Goal: Task Accomplishment & Management: Complete application form

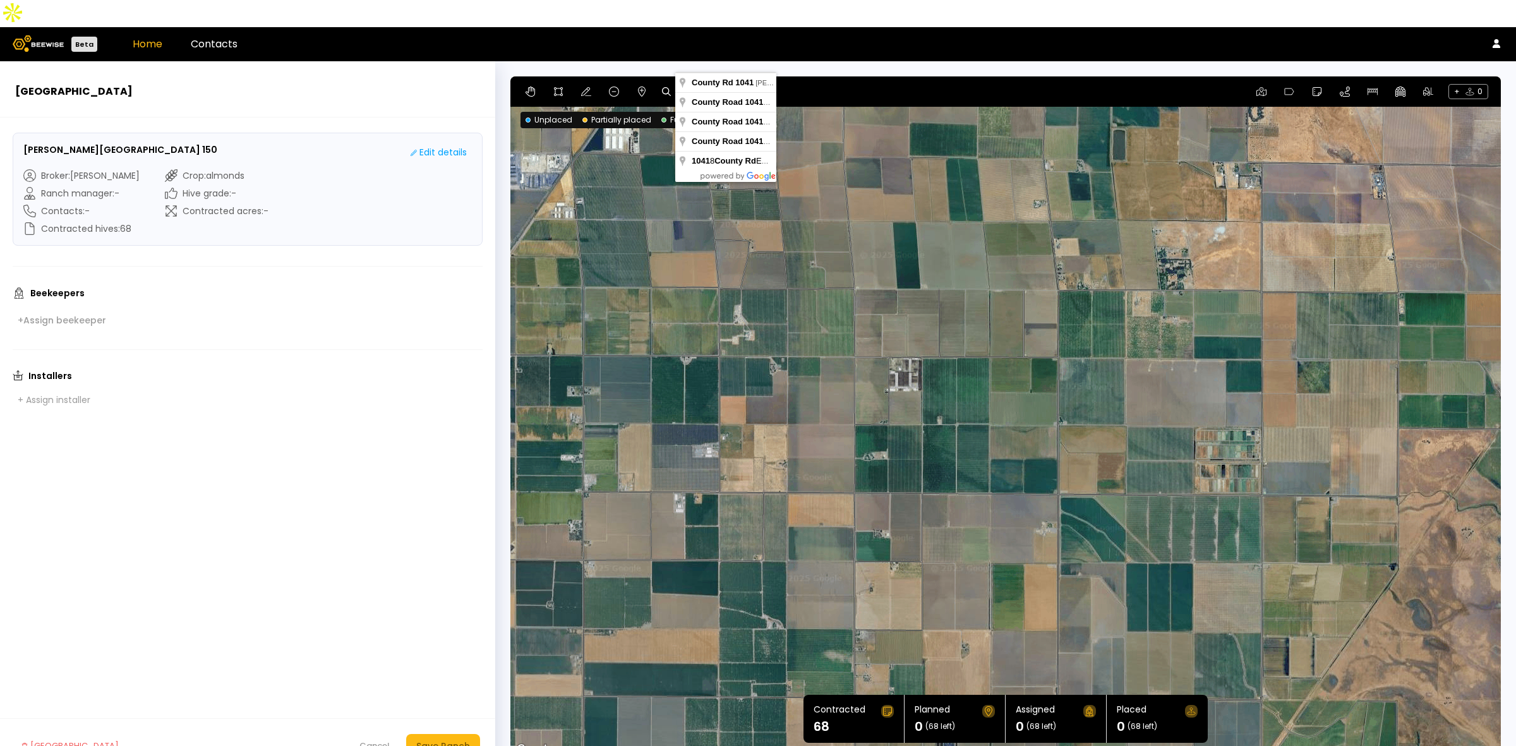
click at [143, 37] on link "Home" at bounding box center [148, 44] width 30 height 15
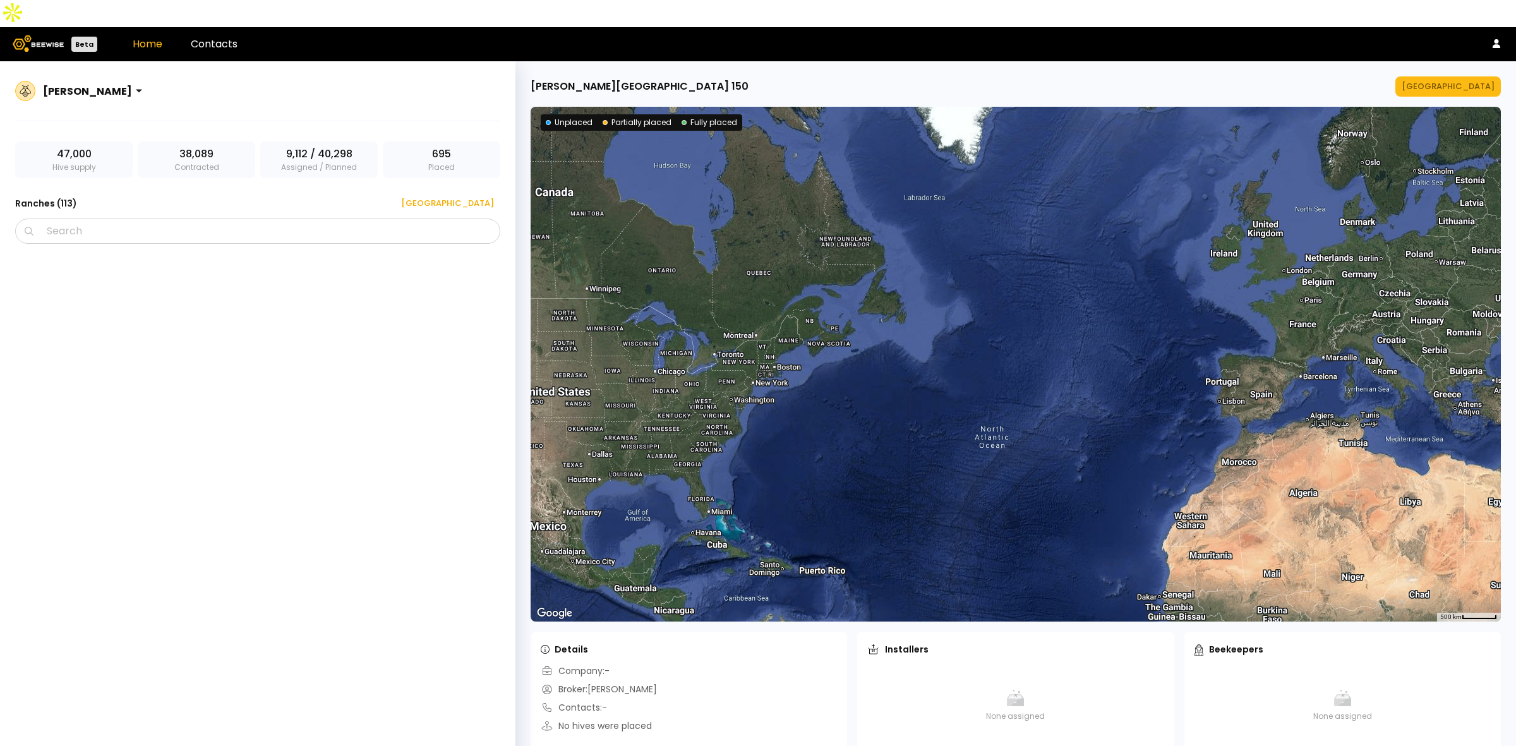
scroll to position [5716, 0]
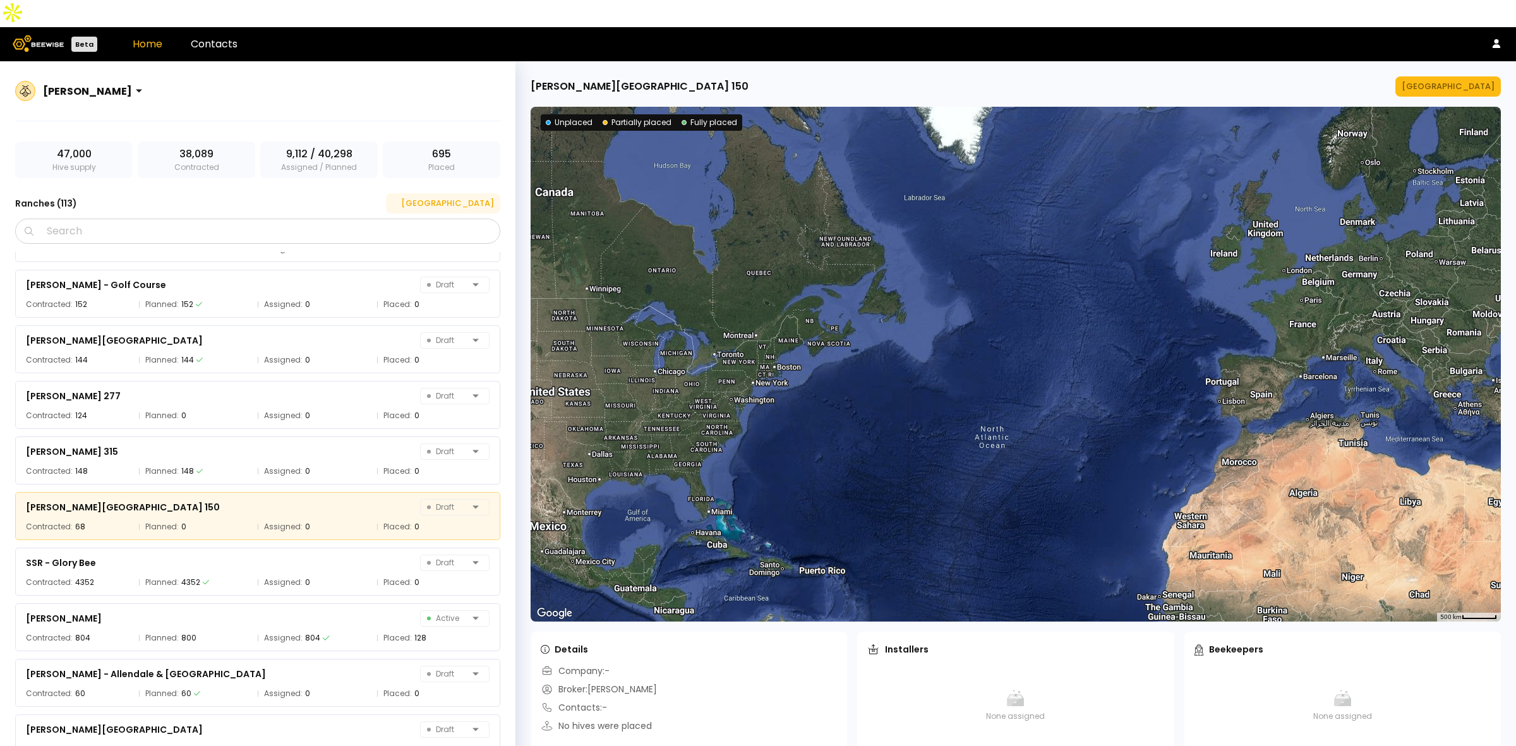
click at [478, 197] on div "[GEOGRAPHIC_DATA]" at bounding box center [443, 203] width 102 height 13
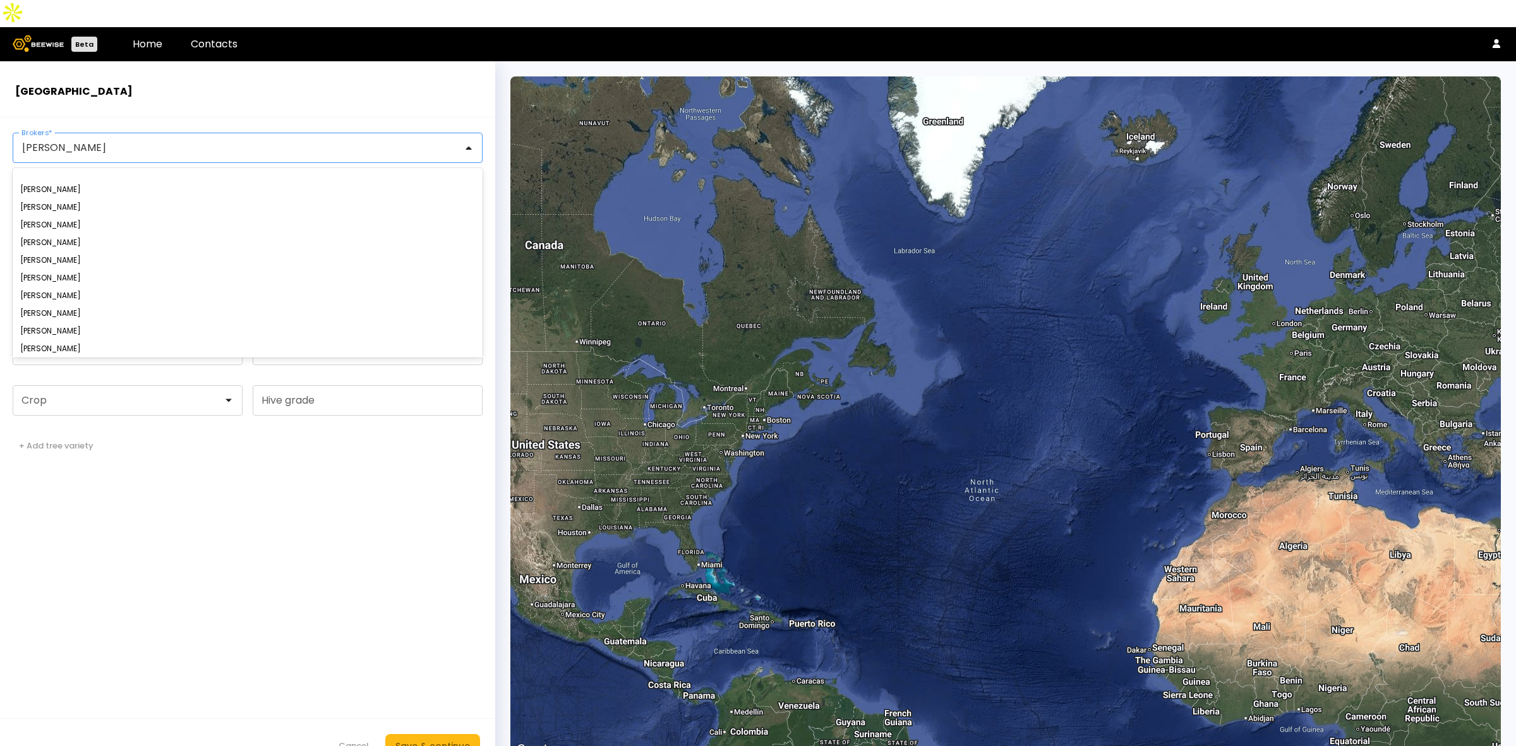
click at [159, 133] on div "[PERSON_NAME]" at bounding box center [242, 147] width 459 height 29
click at [204, 71] on header "[GEOGRAPHIC_DATA]" at bounding box center [247, 89] width 495 height 56
click at [128, 184] on input "Ranch name *" at bounding box center [127, 198] width 229 height 29
paste input "**********"
type input "**********"
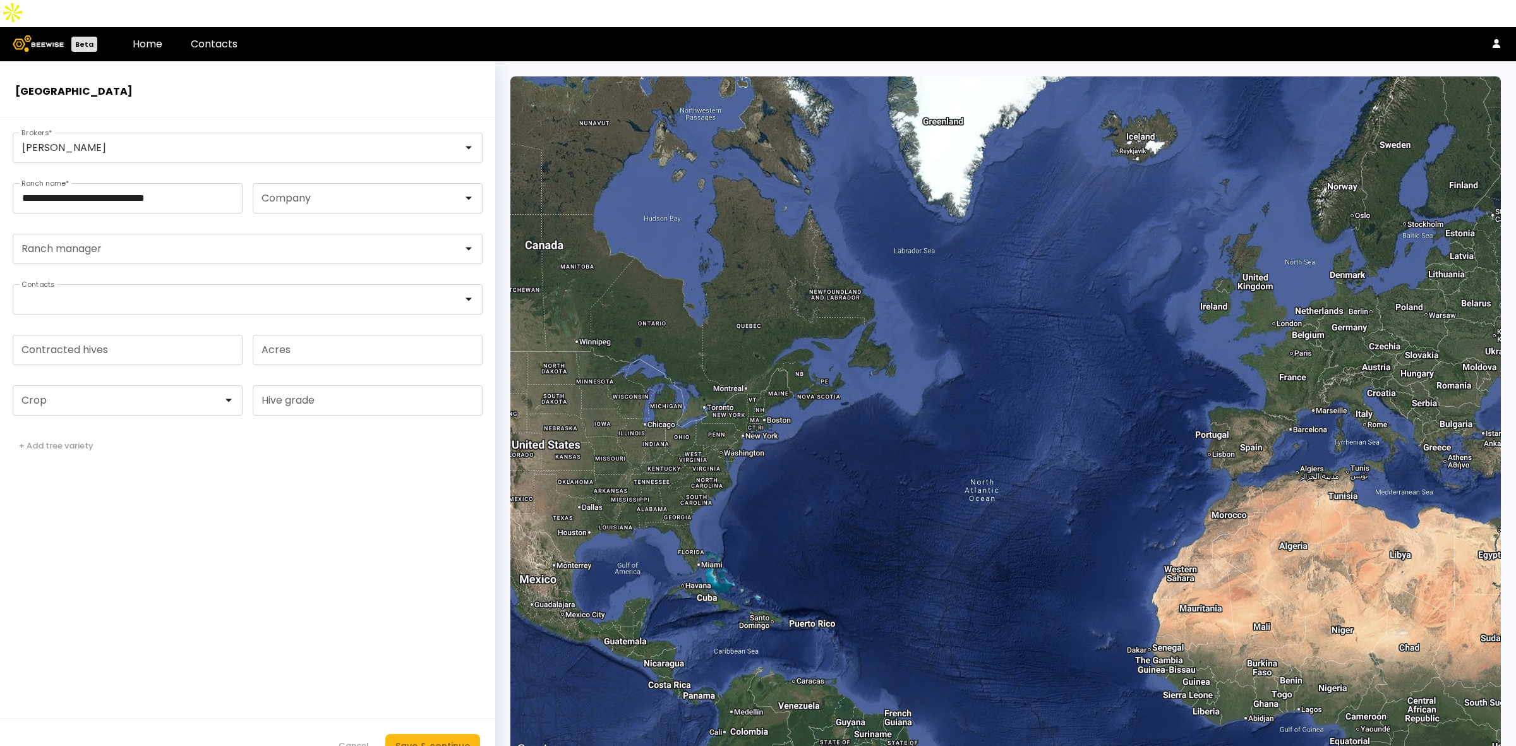
click at [112, 522] on form "**********" at bounding box center [247, 446] width 495 height 656
click at [120, 335] on input "Contracted hives" at bounding box center [127, 349] width 229 height 29
type input "***"
click at [117, 386] on div at bounding box center [122, 400] width 219 height 29
click at [87, 428] on div "Almonds" at bounding box center [127, 432] width 215 height 8
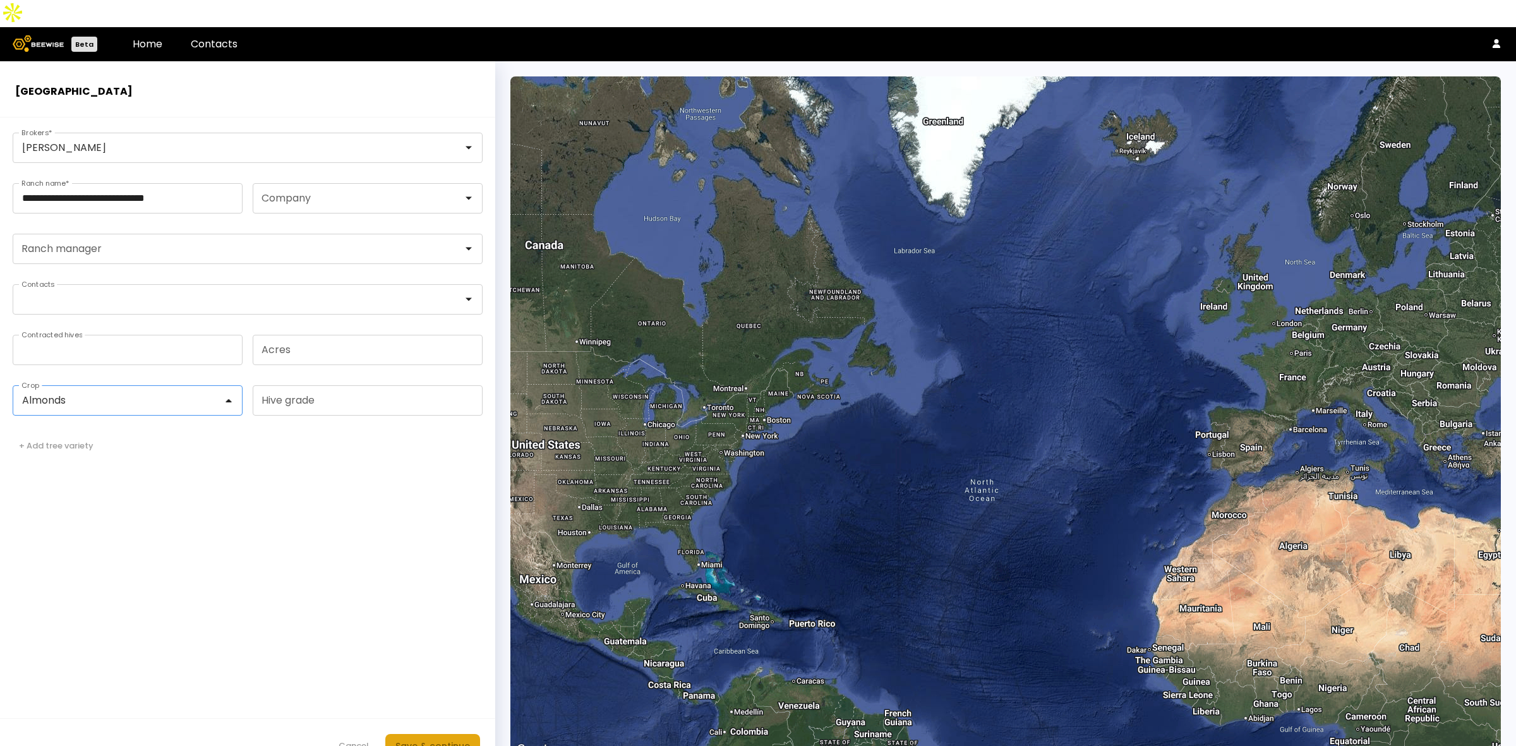
click at [449, 739] on div "Save & continue" at bounding box center [433, 746] width 75 height 14
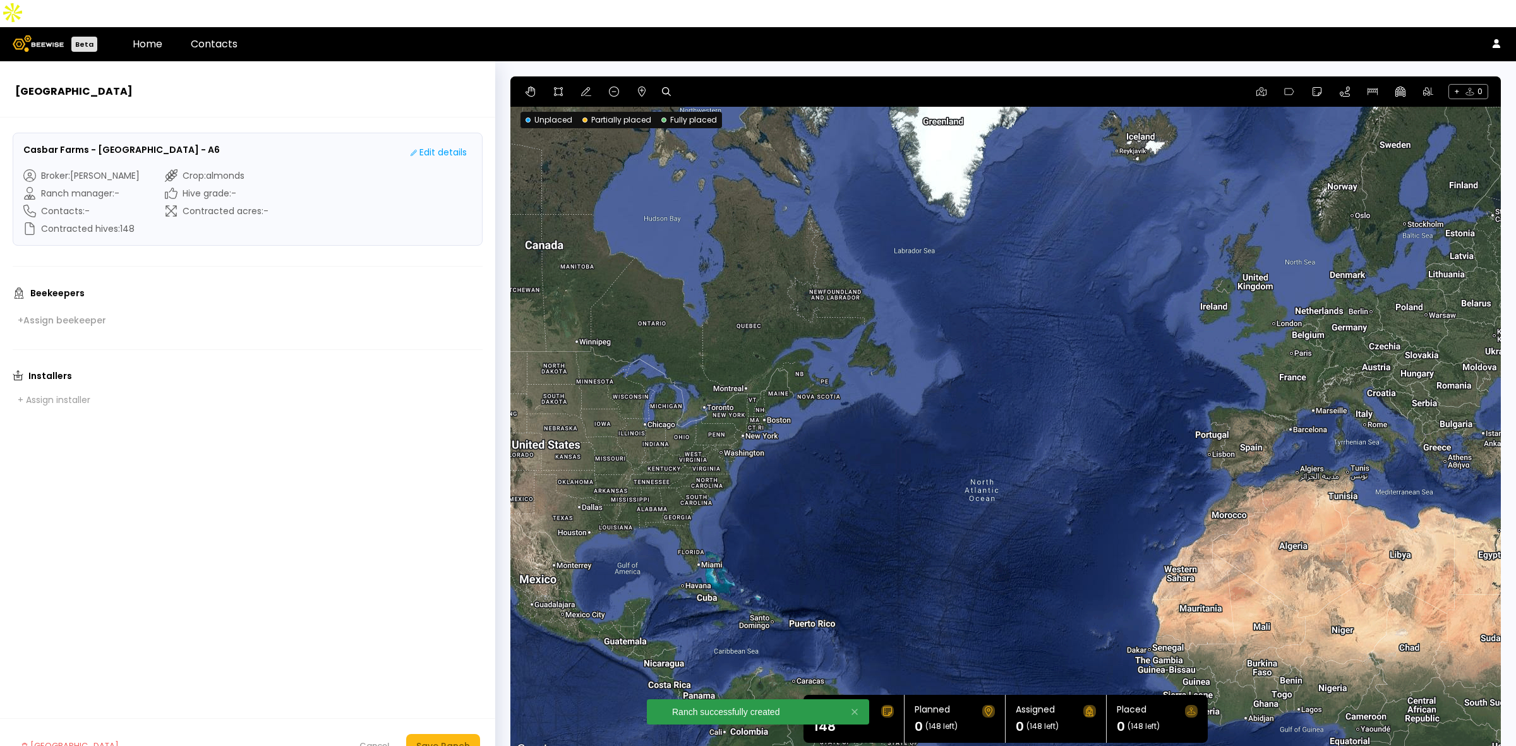
click at [668, 87] on icon at bounding box center [666, 91] width 9 height 9
click at [687, 84] on input at bounding box center [715, 92] width 78 height 16
paste input "**********"
type input "**********"
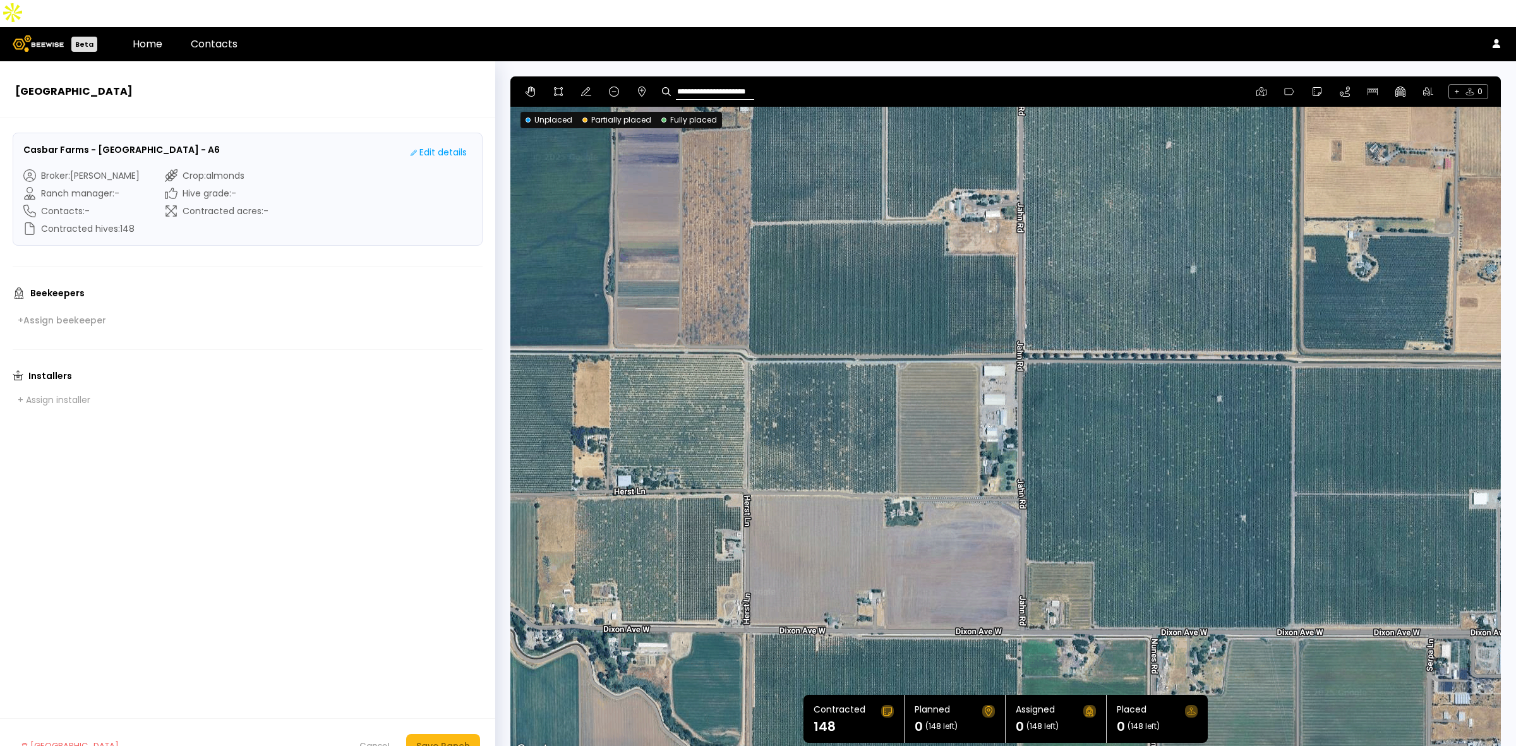
drag, startPoint x: 941, startPoint y: 301, endPoint x: 1031, endPoint y: 406, distance: 138.5
click at [1031, 406] on div at bounding box center [1005, 417] width 991 height 682
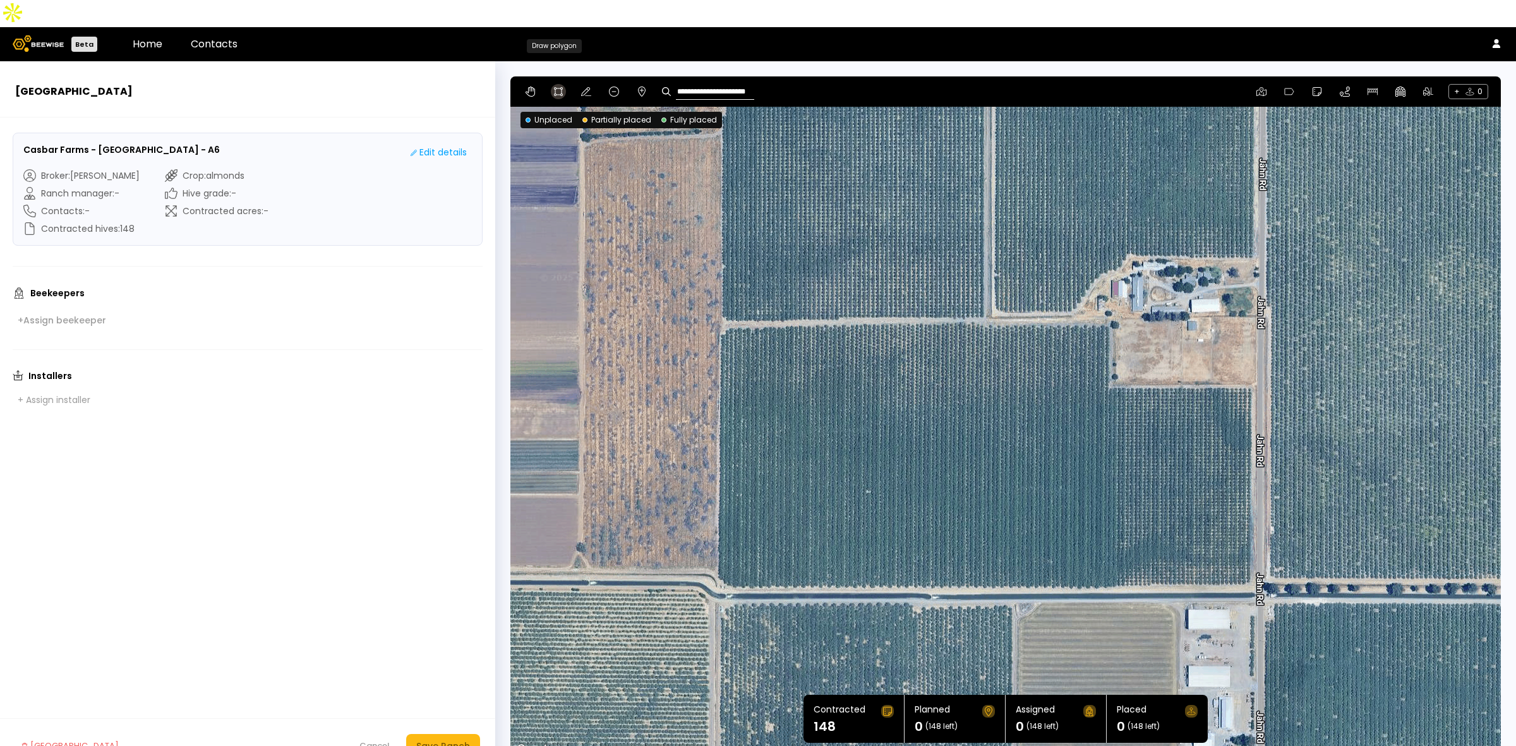
click at [555, 87] on icon at bounding box center [558, 92] width 10 height 10
click at [728, 296] on div at bounding box center [1005, 417] width 989 height 682
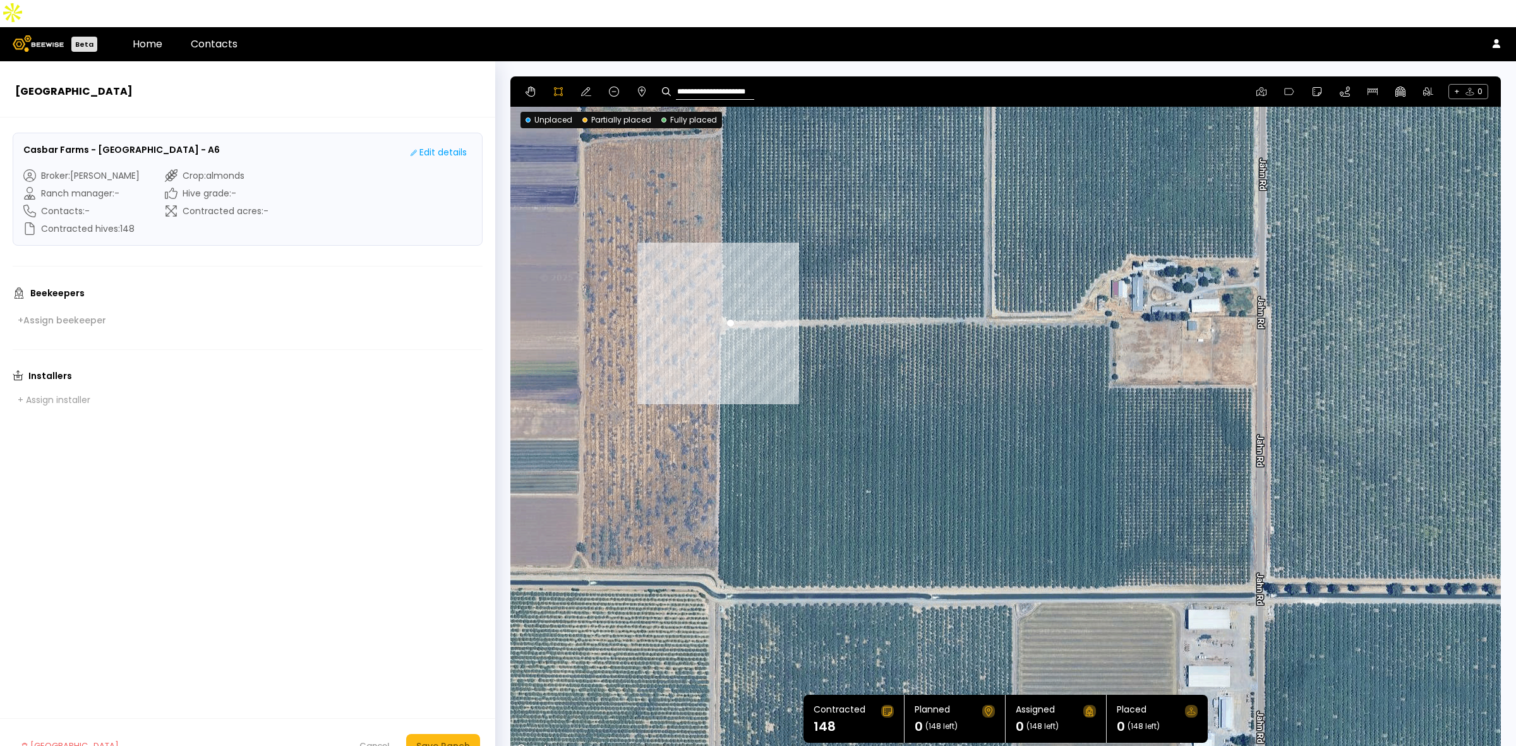
click at [718, 305] on div at bounding box center [1005, 417] width 989 height 682
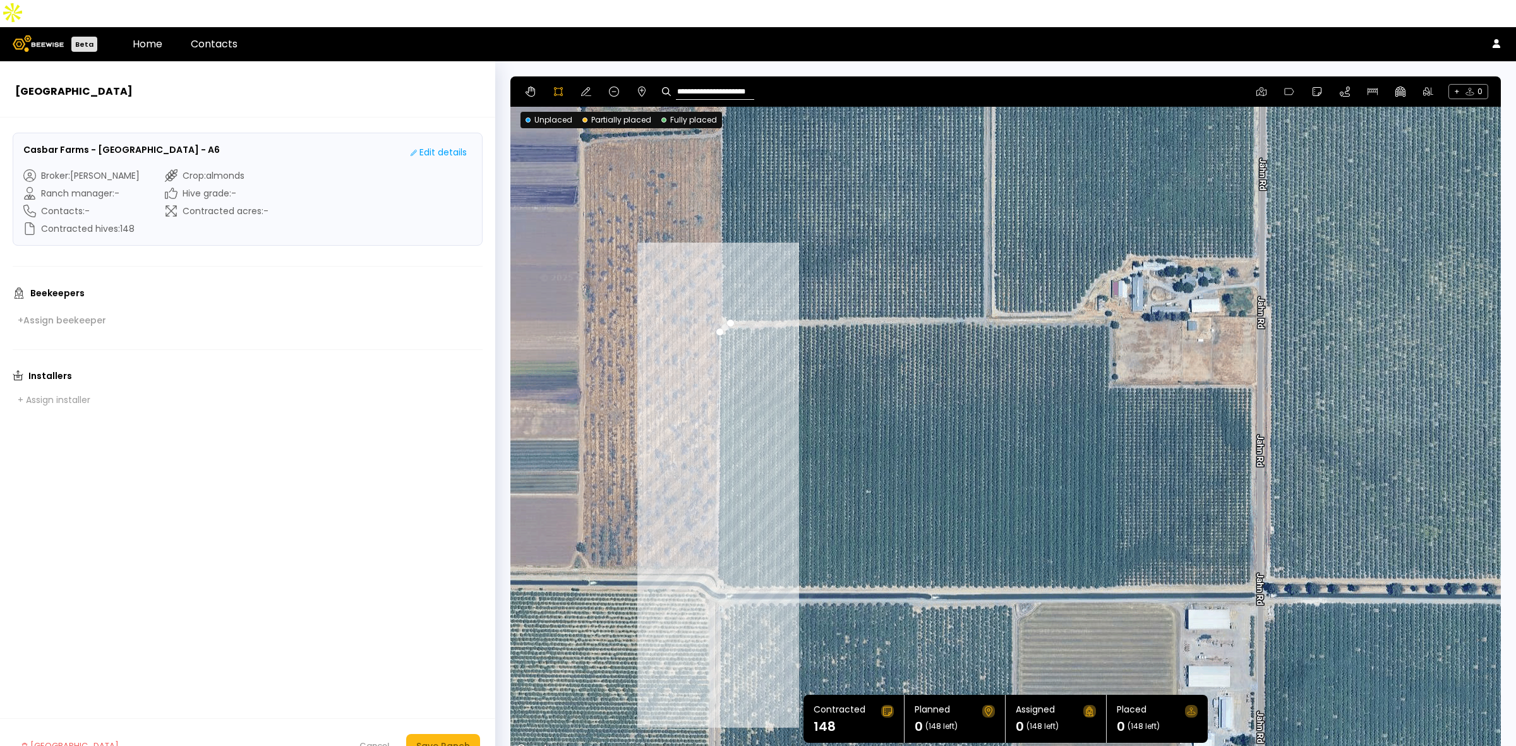
click at [717, 553] on div at bounding box center [1005, 417] width 989 height 682
click at [732, 562] on div at bounding box center [1005, 417] width 989 height 682
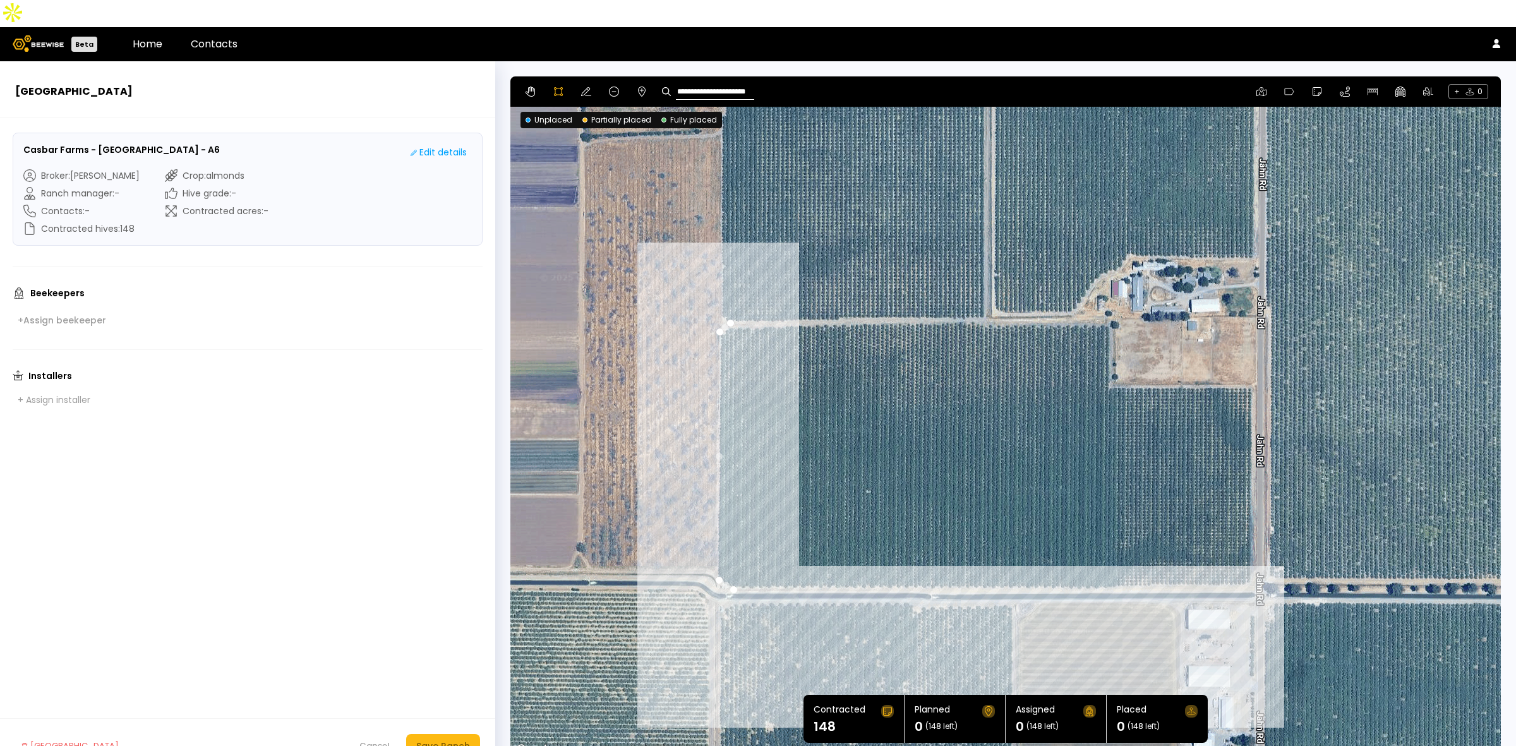
click at [1250, 560] on div at bounding box center [1005, 417] width 989 height 682
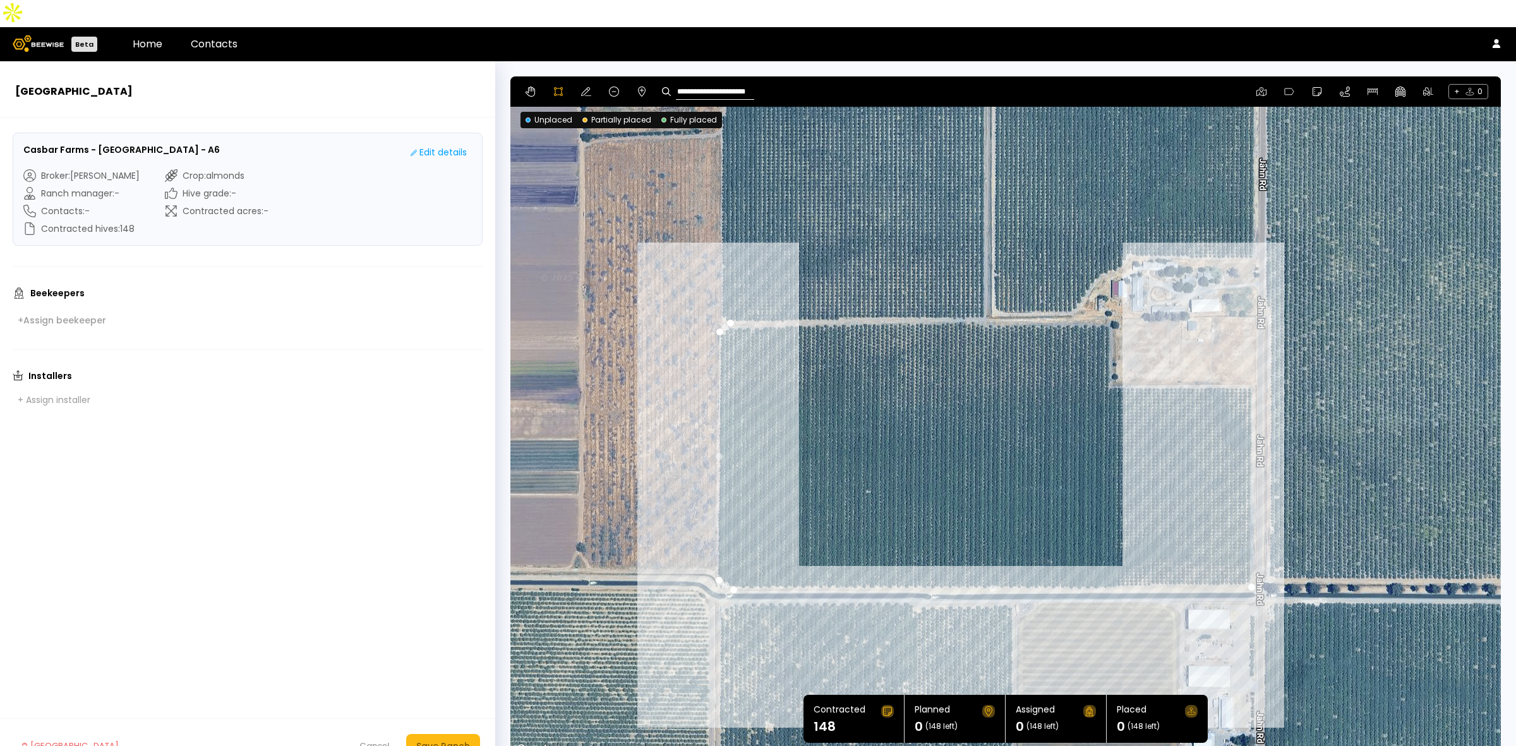
click at [1252, 355] on div at bounding box center [1005, 417] width 989 height 682
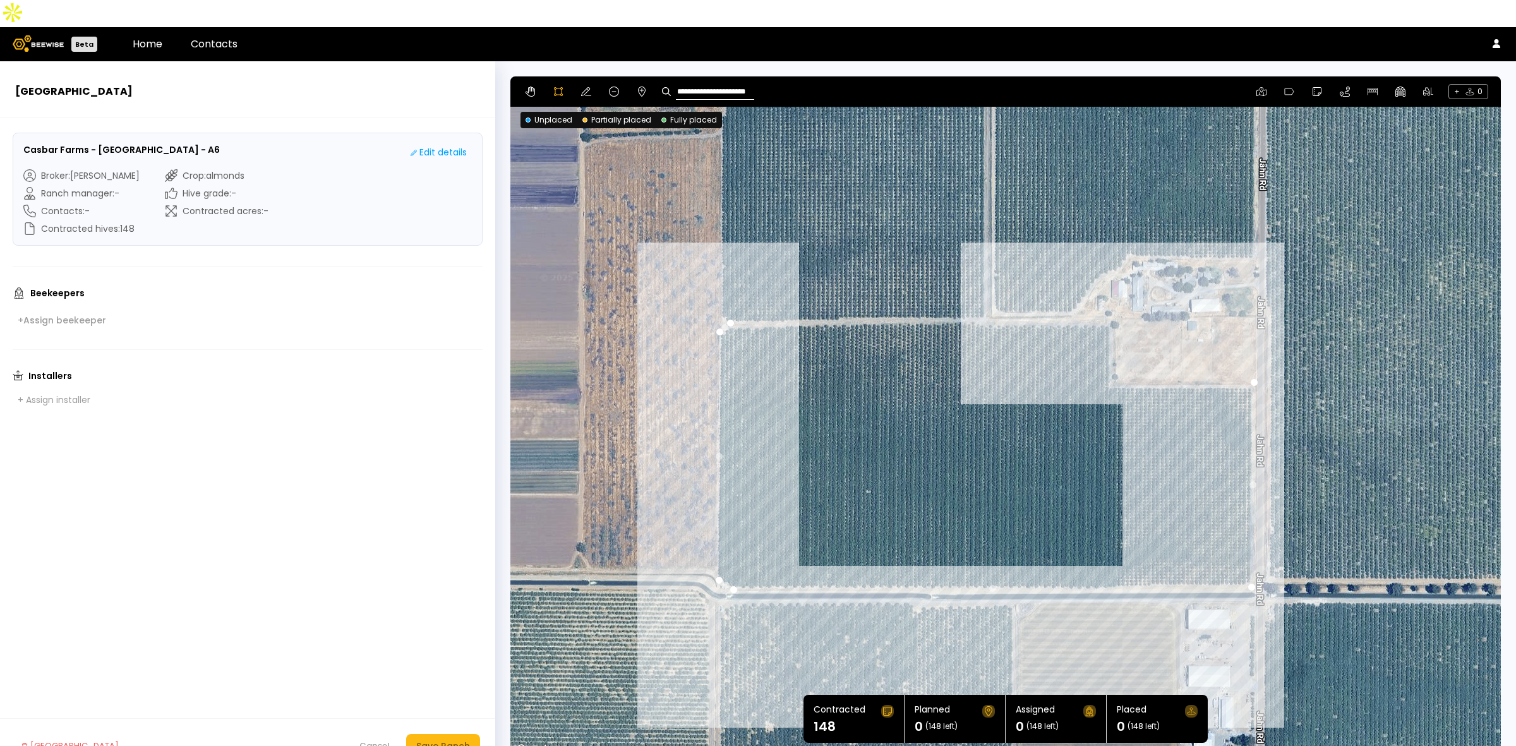
click at [1111, 358] on div at bounding box center [1005, 417] width 989 height 682
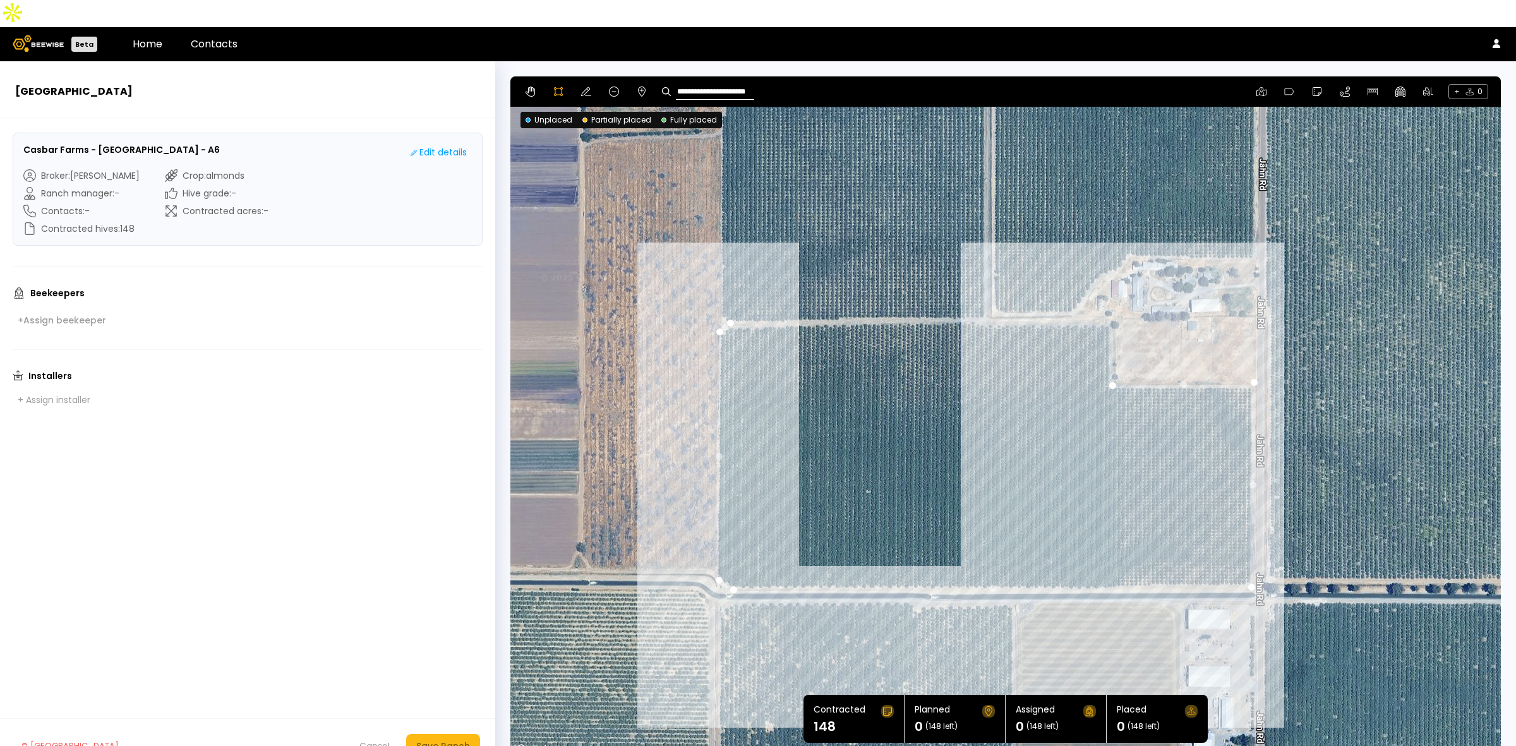
click at [1110, 293] on div at bounding box center [1005, 417] width 989 height 682
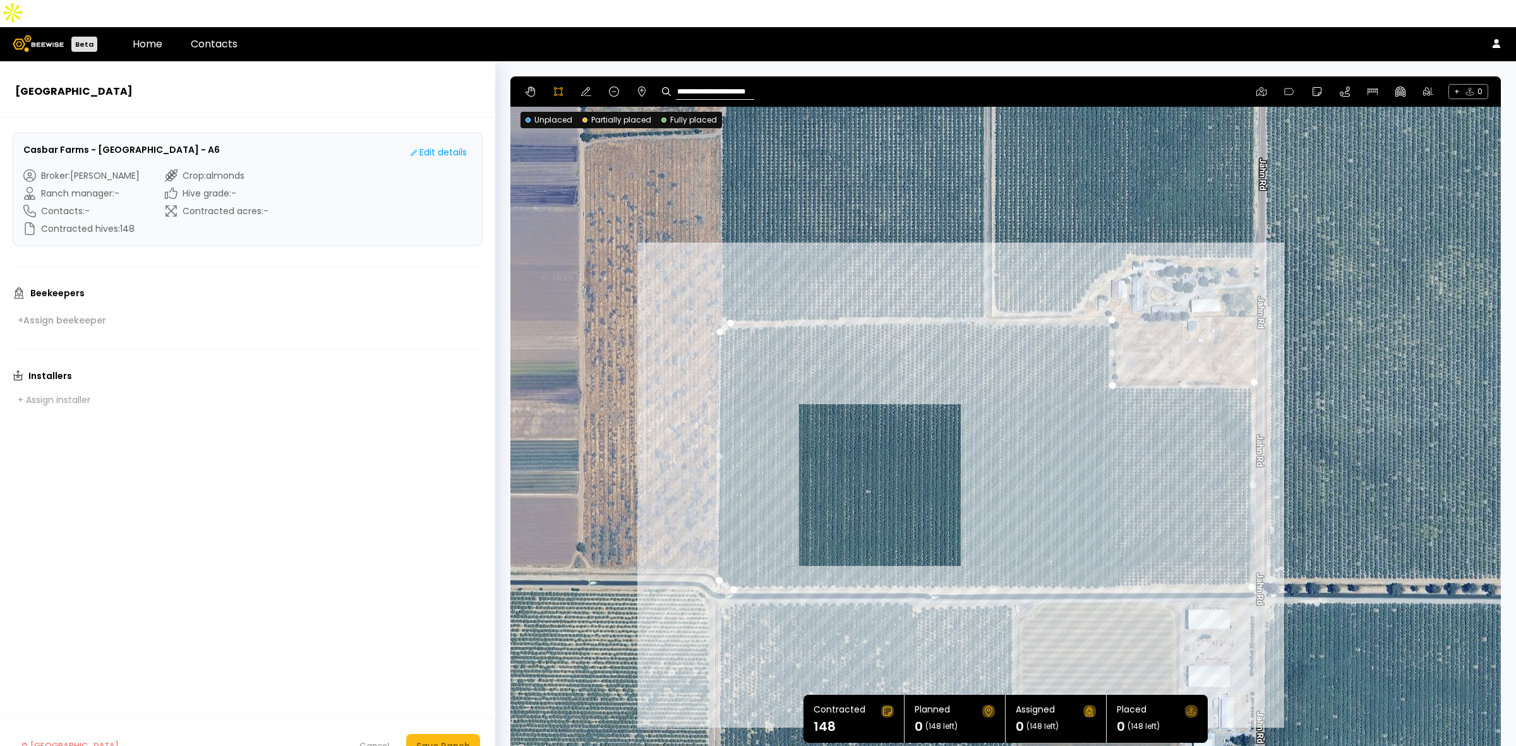
click at [730, 298] on div at bounding box center [1005, 417] width 989 height 682
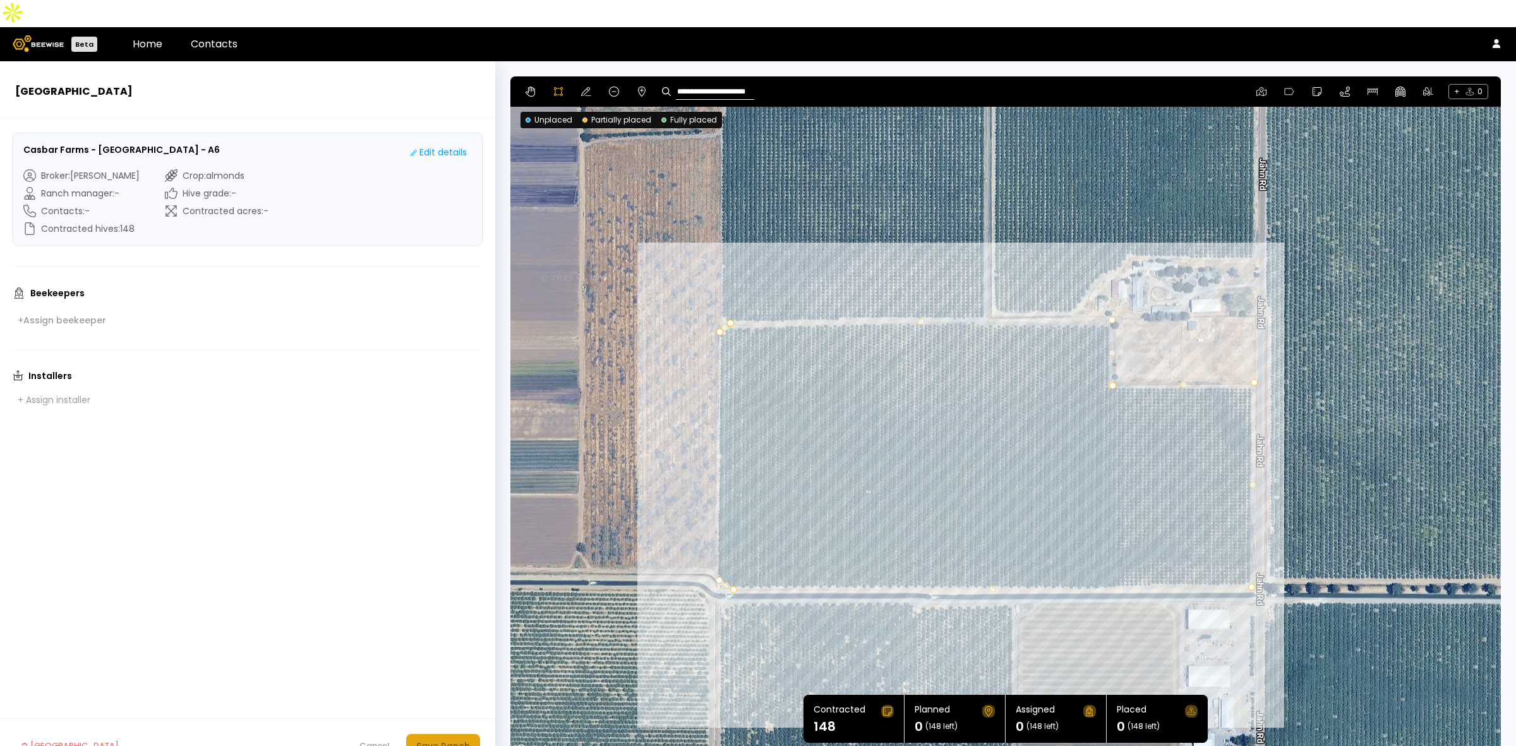
click at [450, 734] on button "Save Ranch" at bounding box center [443, 746] width 74 height 24
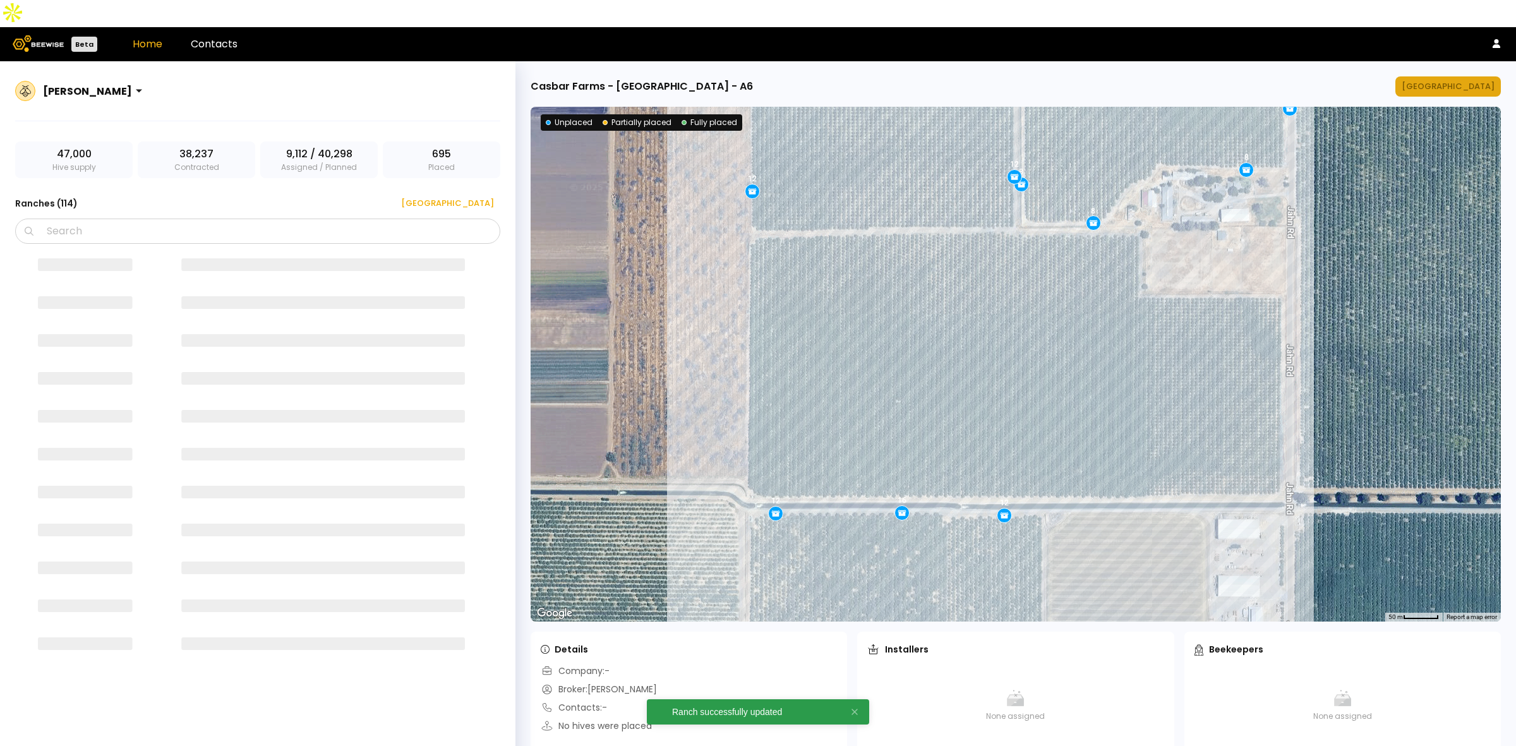
click at [1471, 80] on div "[GEOGRAPHIC_DATA]" at bounding box center [1448, 86] width 93 height 13
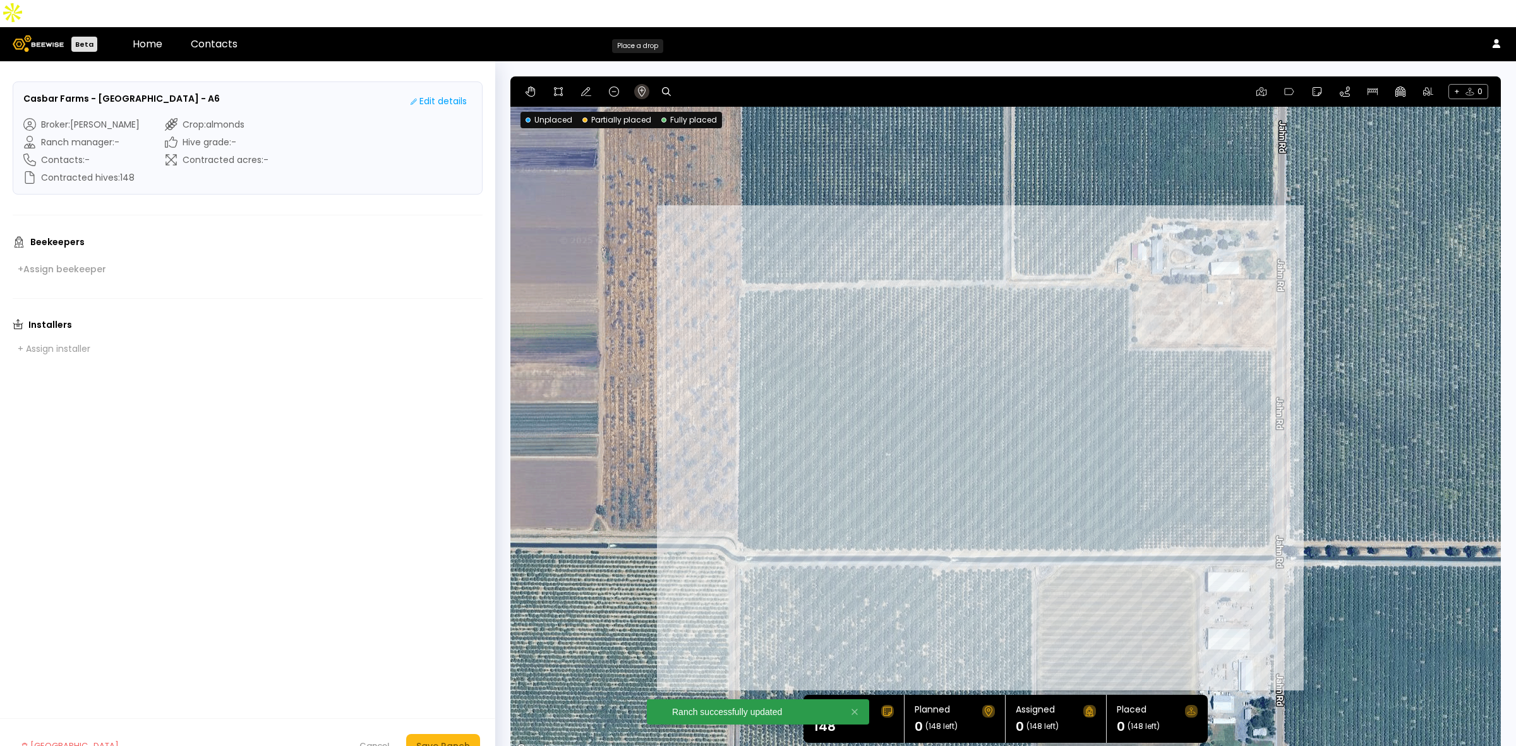
click at [641, 87] on icon at bounding box center [642, 92] width 8 height 10
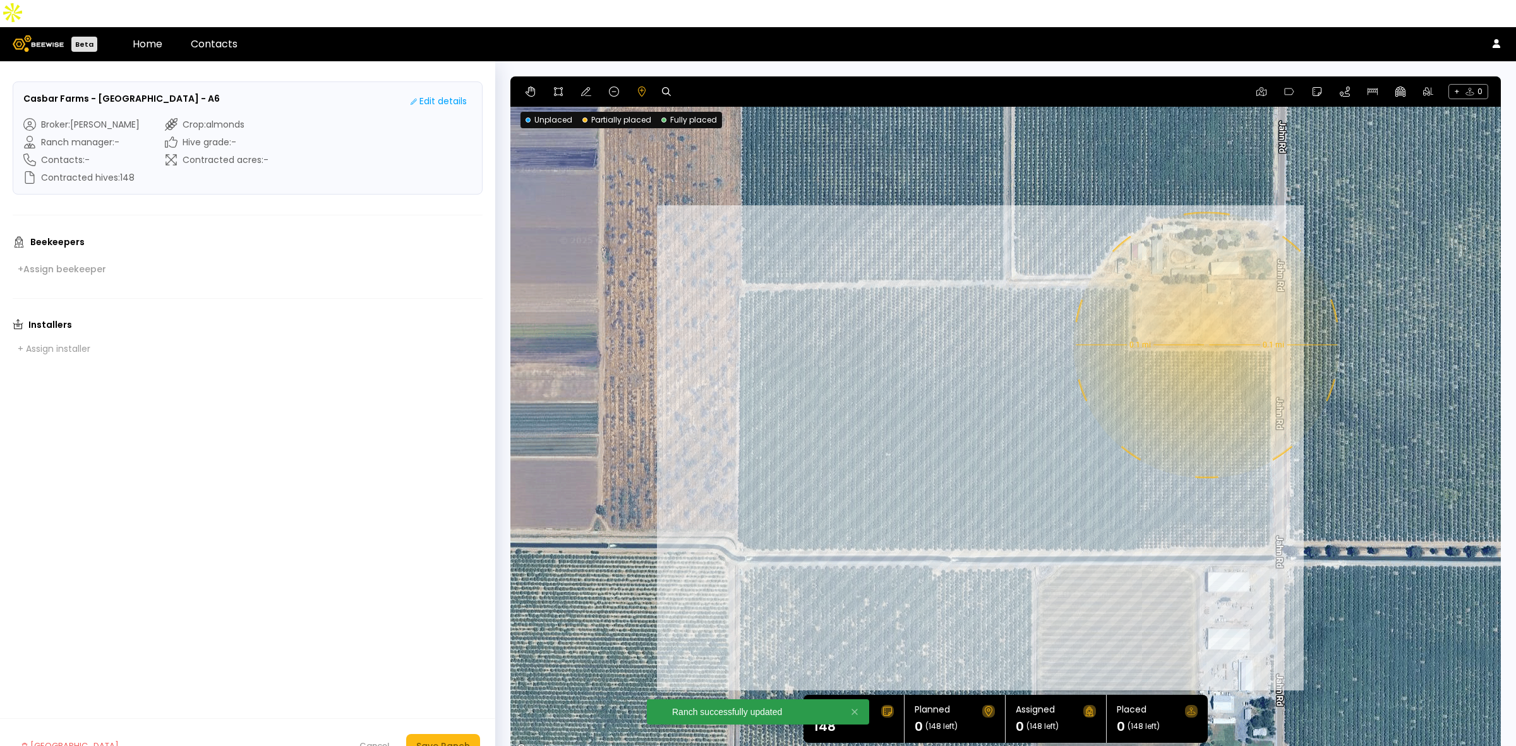
click at [1205, 318] on div "0.1 mi 0.1 mi" at bounding box center [1005, 417] width 991 height 682
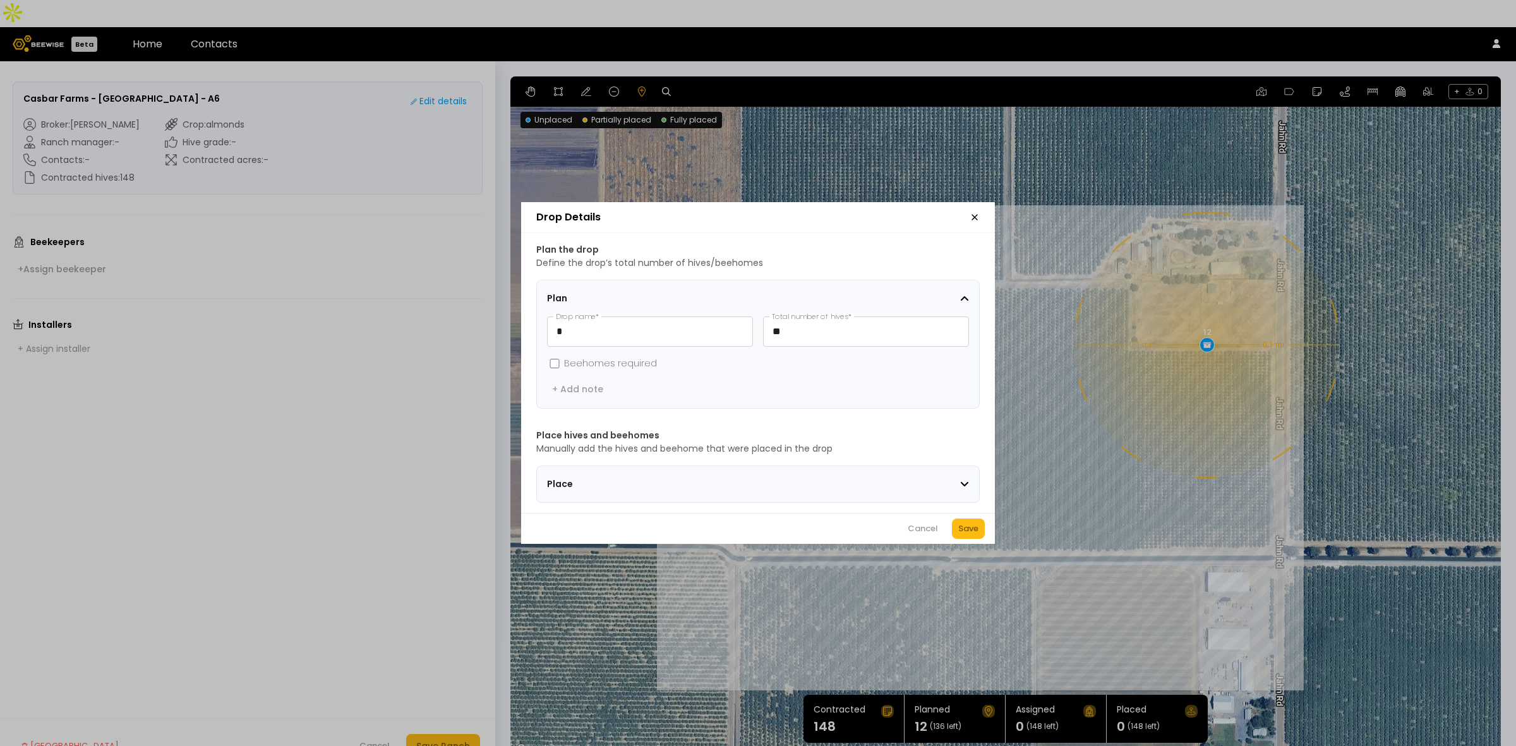
click at [964, 539] on button "Save" at bounding box center [968, 529] width 33 height 20
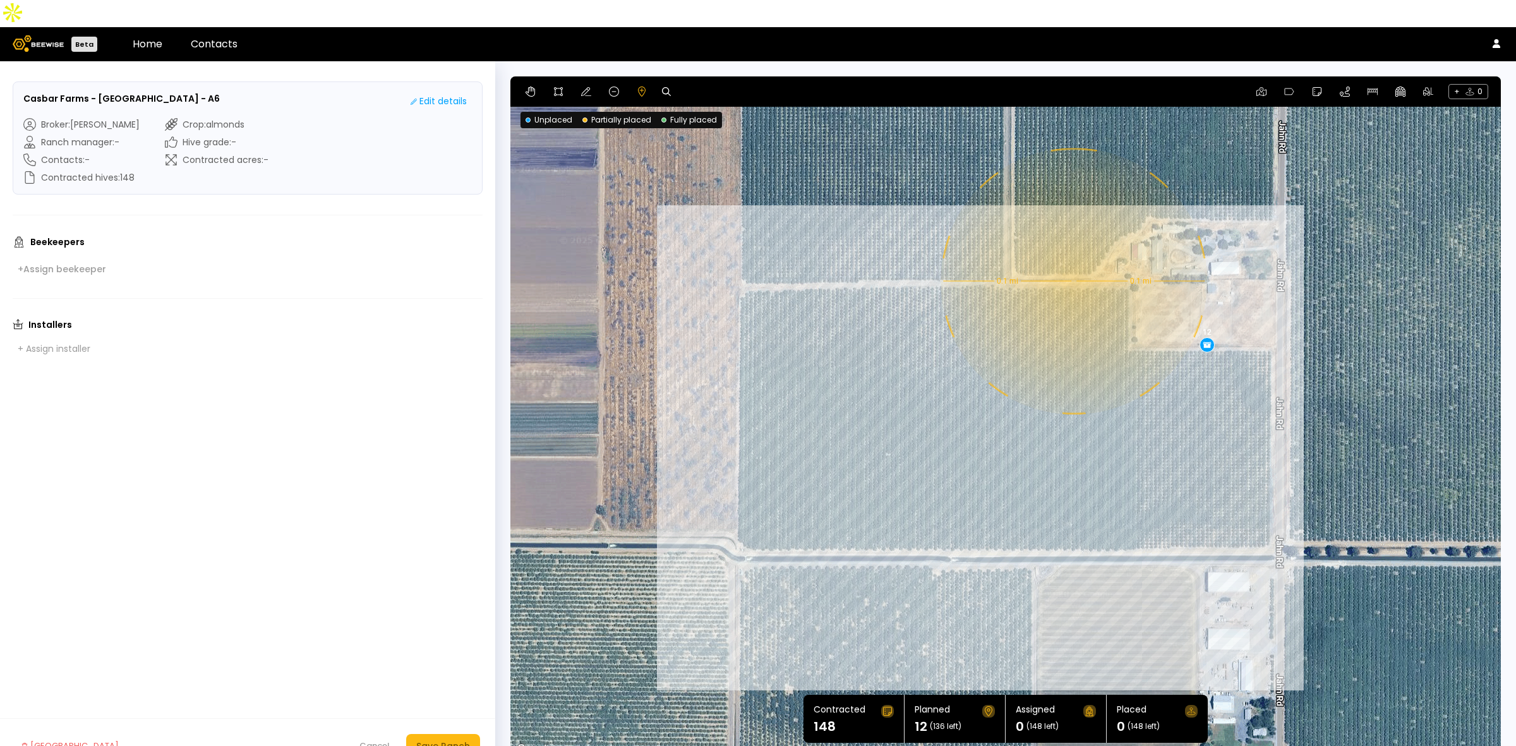
click at [1073, 254] on div "0.1 mi 0.1 mi 12" at bounding box center [1005, 417] width 991 height 682
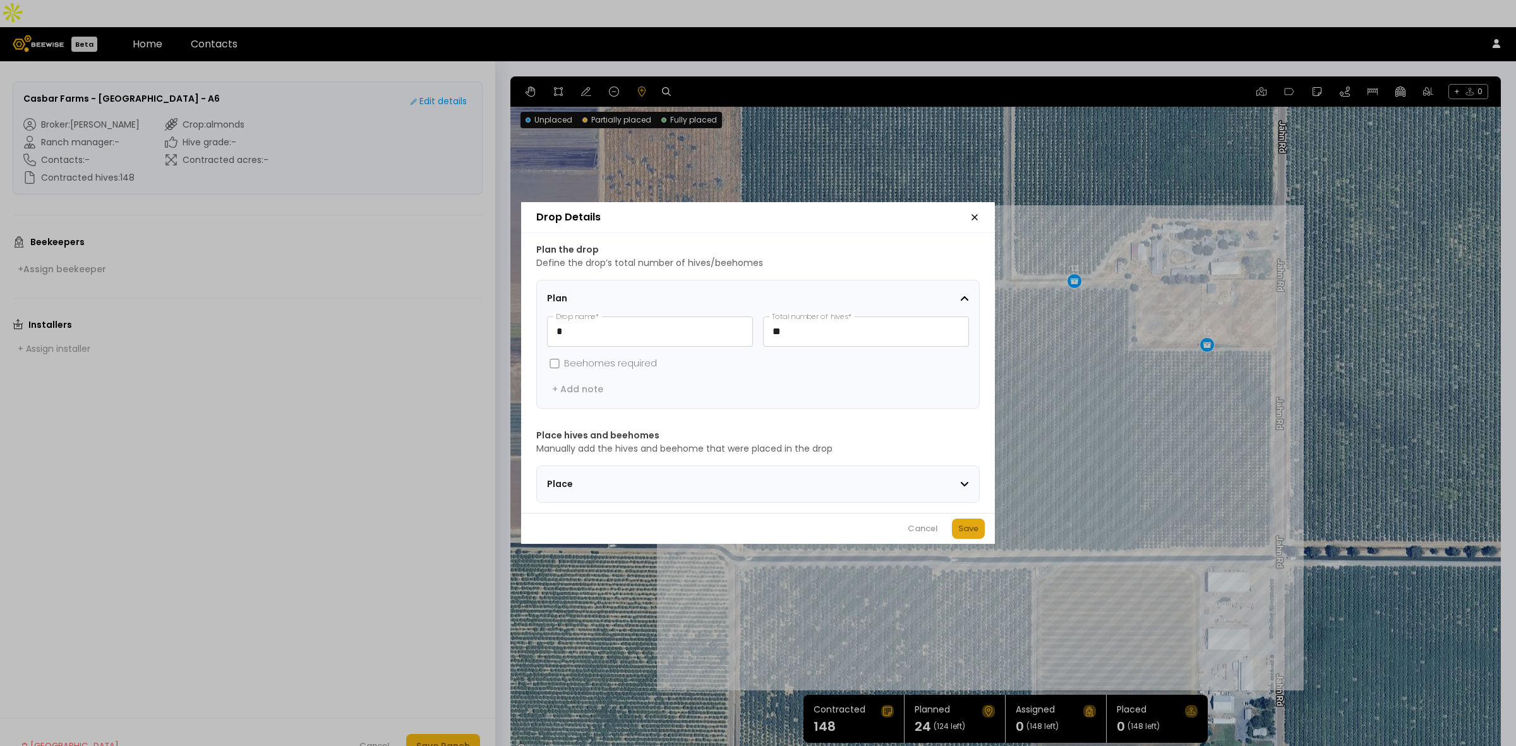
click at [967, 535] on div "Save" at bounding box center [968, 528] width 20 height 13
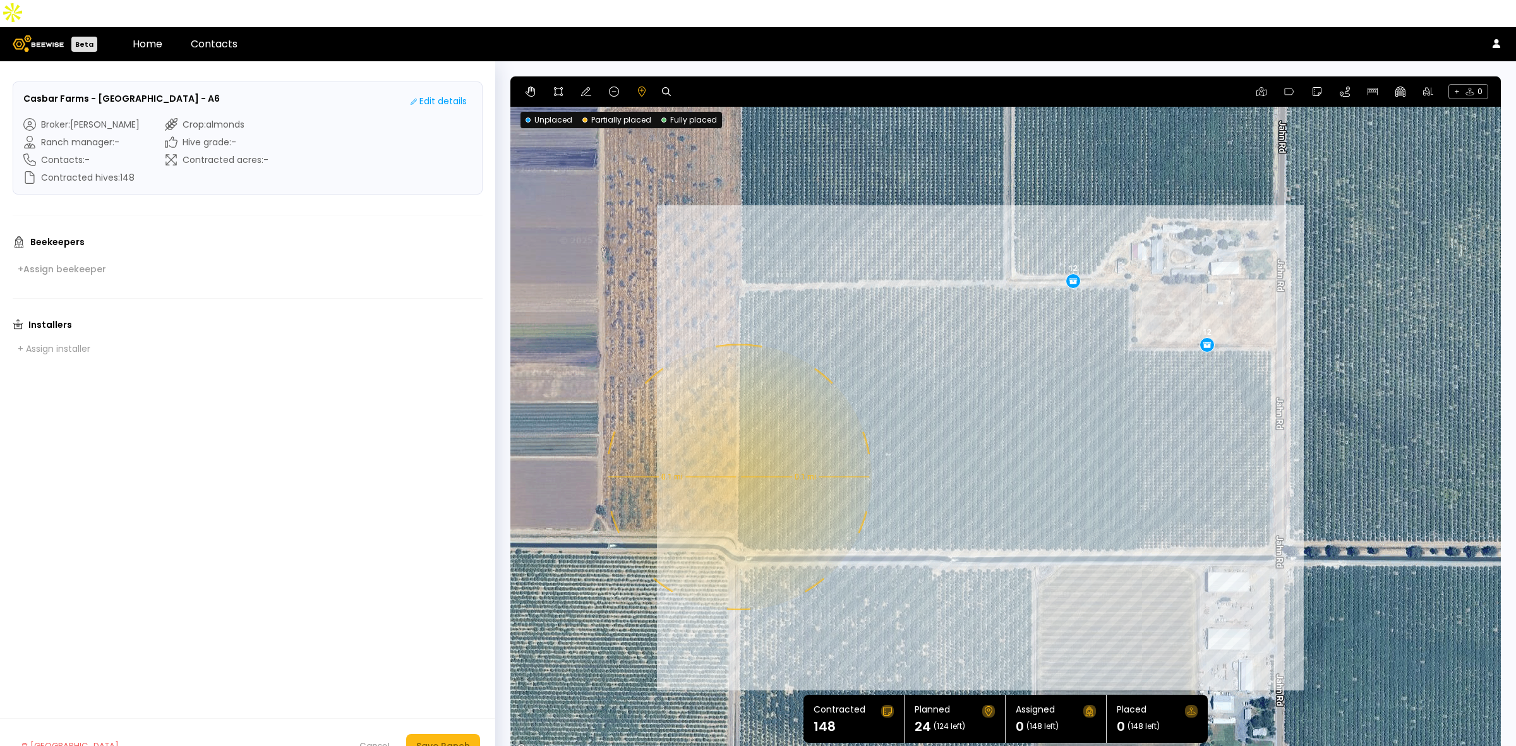
click at [737, 450] on div "0.1 mi 0.1 mi 12 12" at bounding box center [1005, 417] width 991 height 682
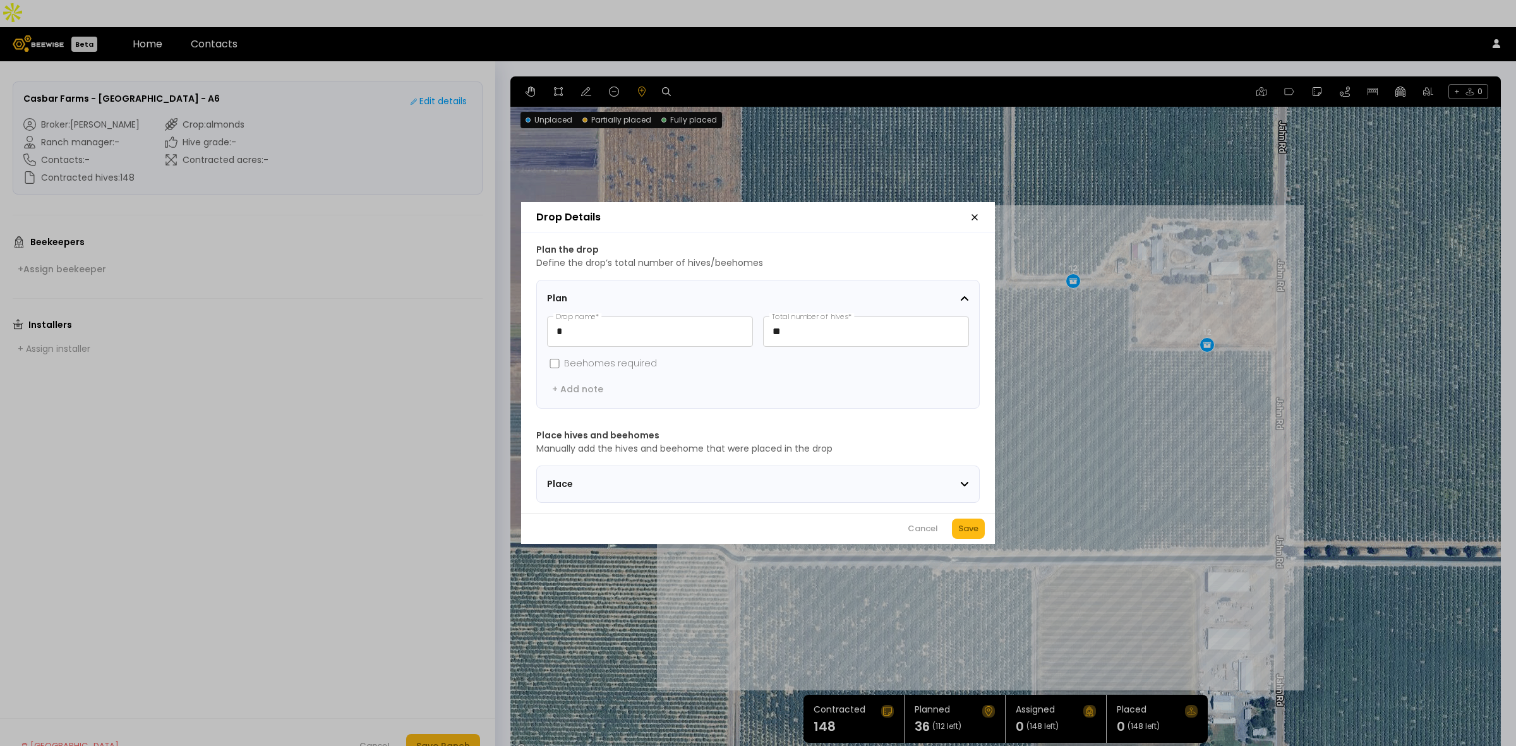
click at [987, 531] on div "Cancel Save" at bounding box center [758, 528] width 474 height 31
click at [970, 529] on div "Save" at bounding box center [968, 528] width 20 height 13
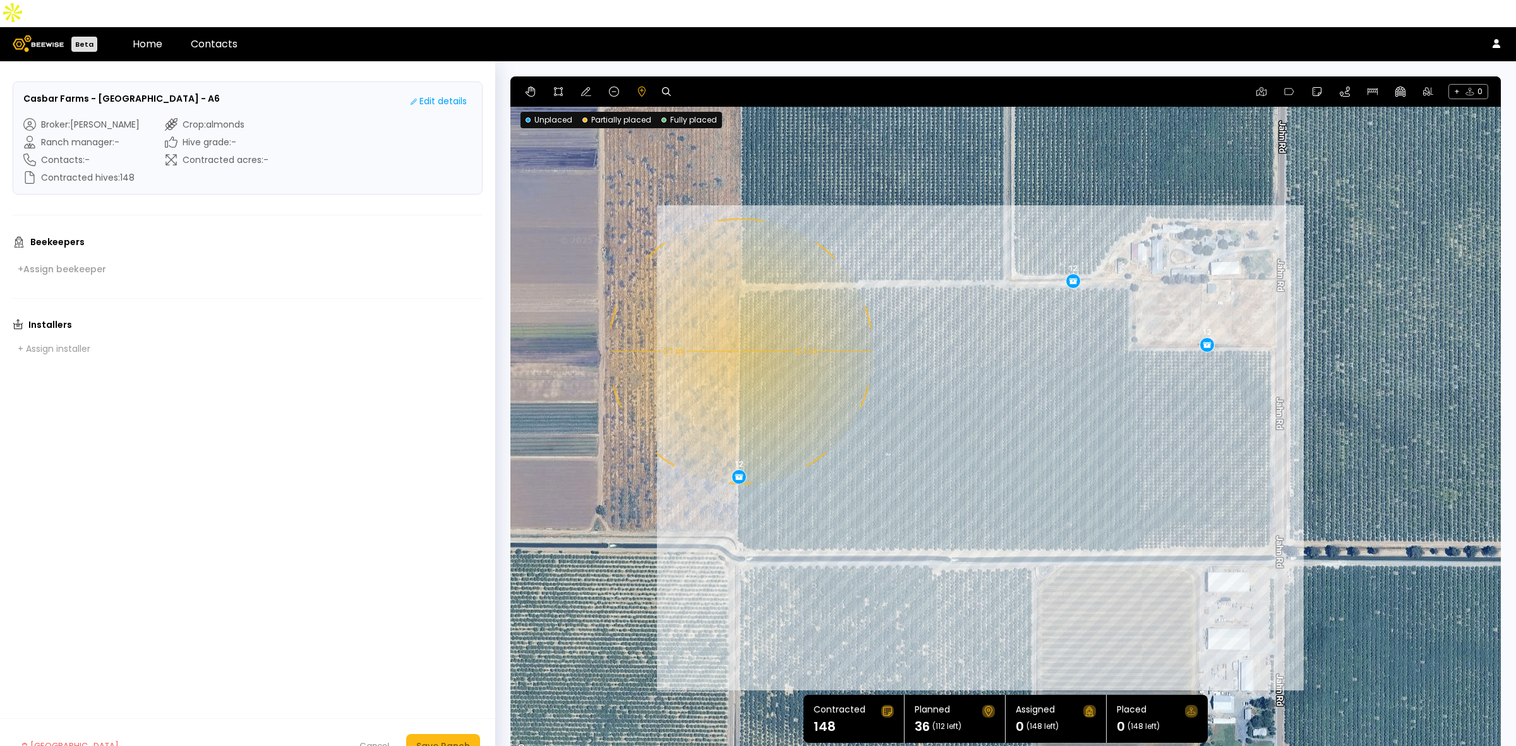
click at [739, 324] on div "0.1 mi 0.1 mi 12 12 12" at bounding box center [1005, 417] width 991 height 682
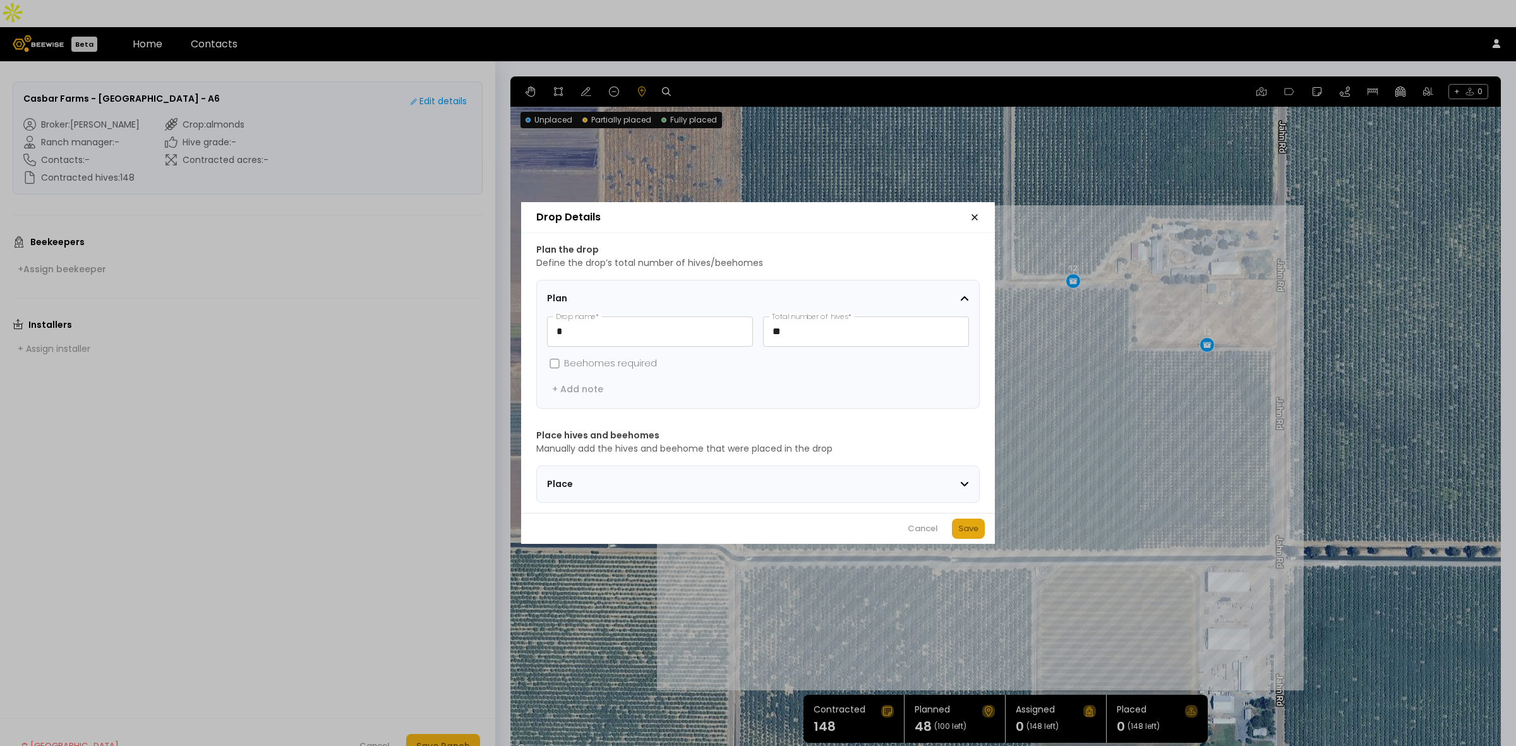
click at [965, 531] on div "Save" at bounding box center [968, 528] width 20 height 13
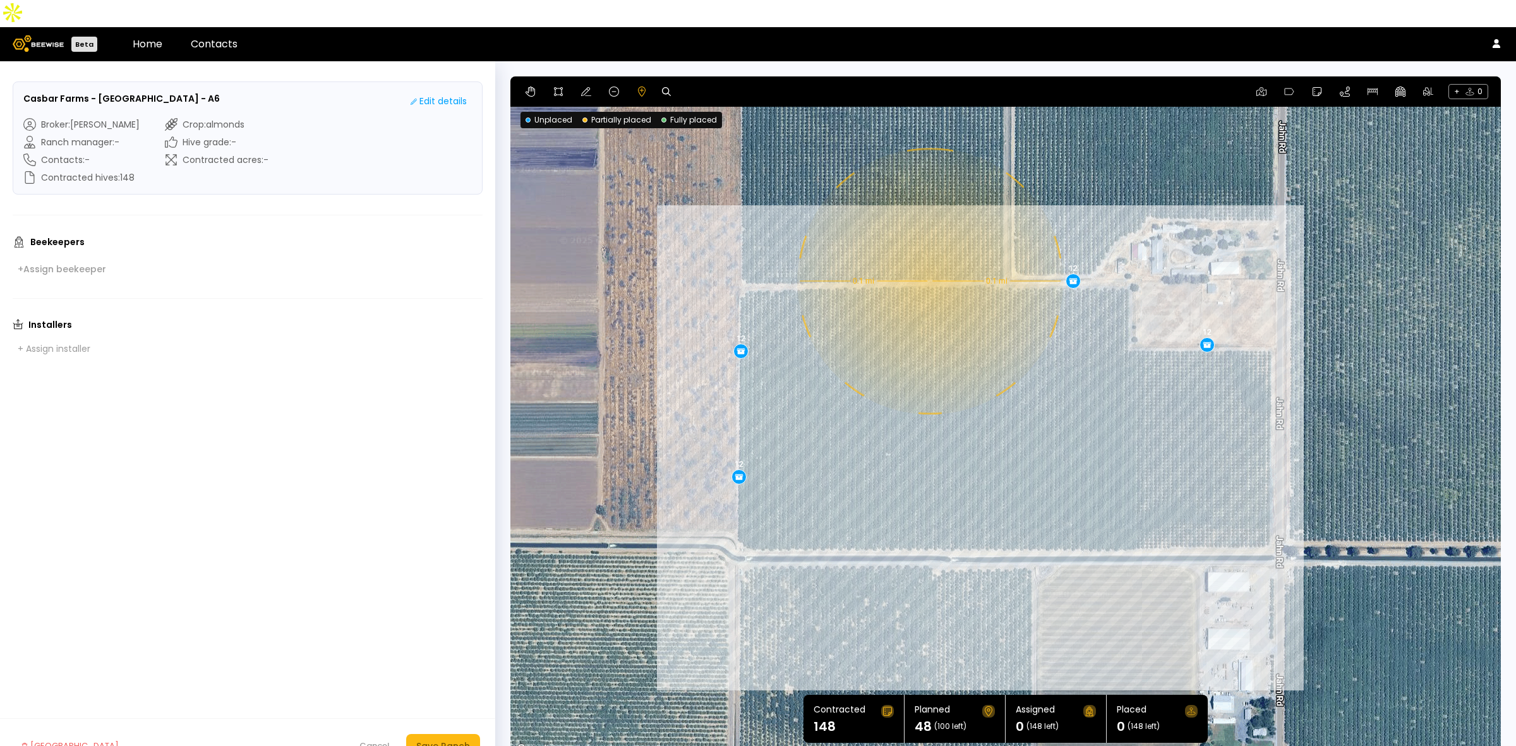
click at [929, 254] on div "0.1 mi 0.1 mi 12 12 12 12" at bounding box center [1005, 417] width 991 height 682
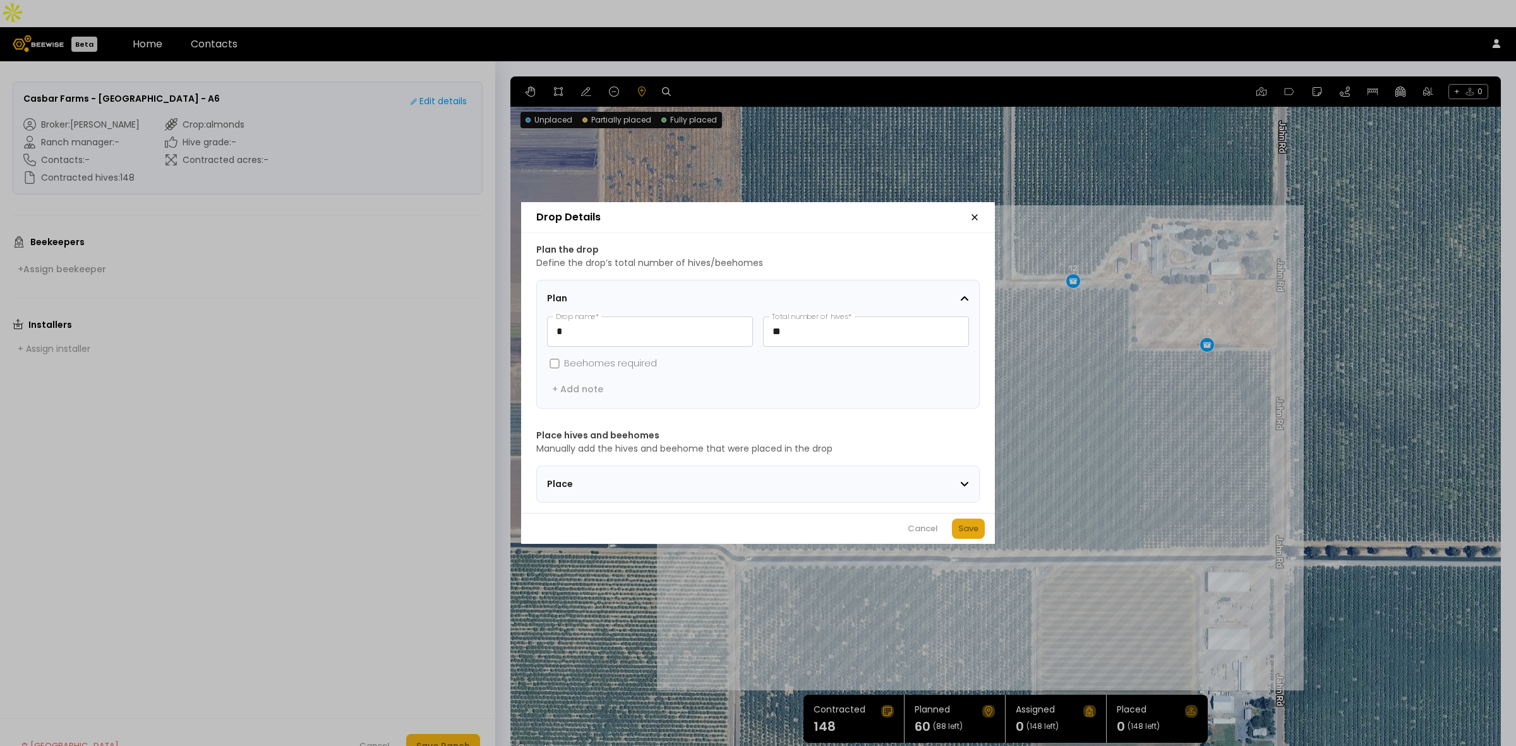
click at [958, 533] on div "Save" at bounding box center [968, 528] width 20 height 13
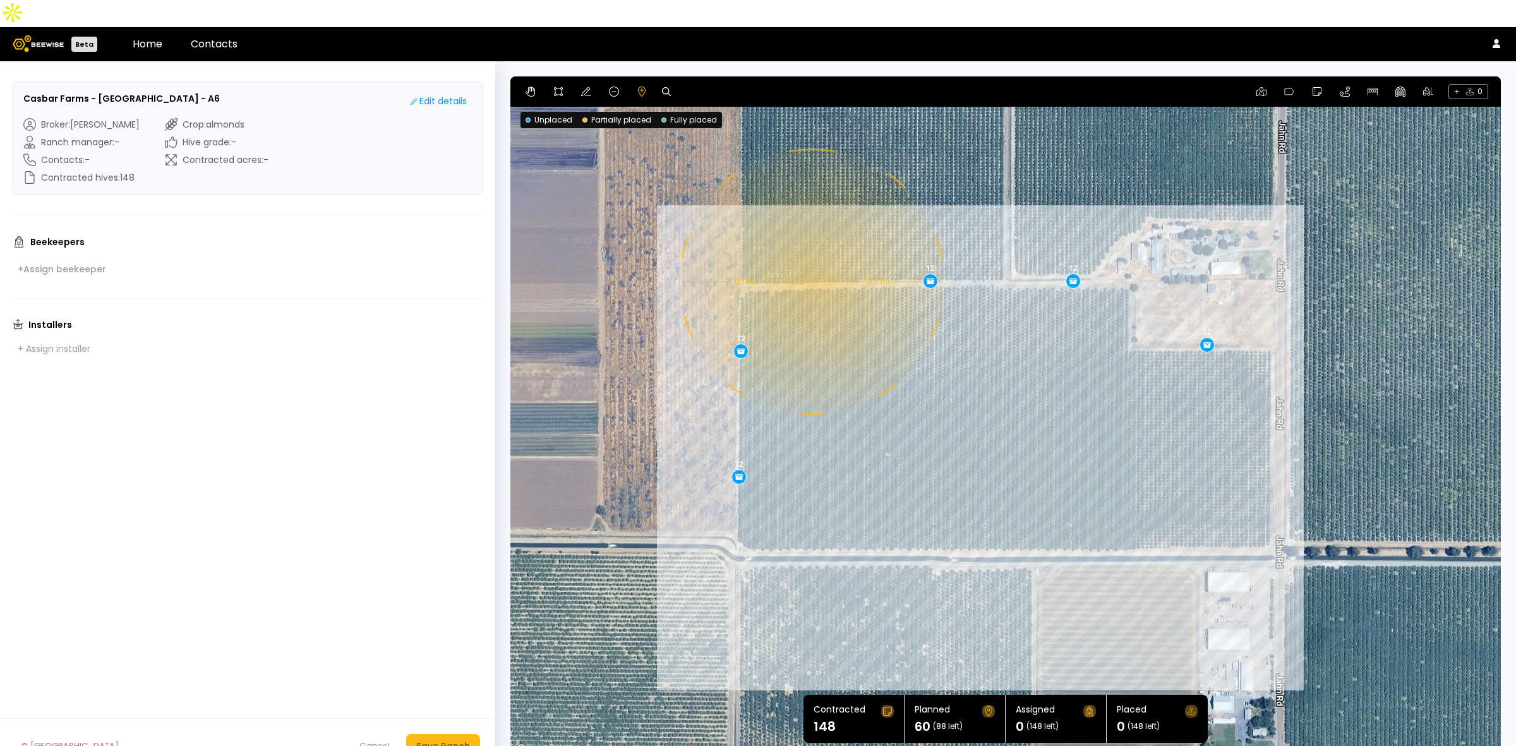
click at [811, 255] on div "0.1 mi 0.1 mi 12 12 12 12 12" at bounding box center [1005, 417] width 991 height 682
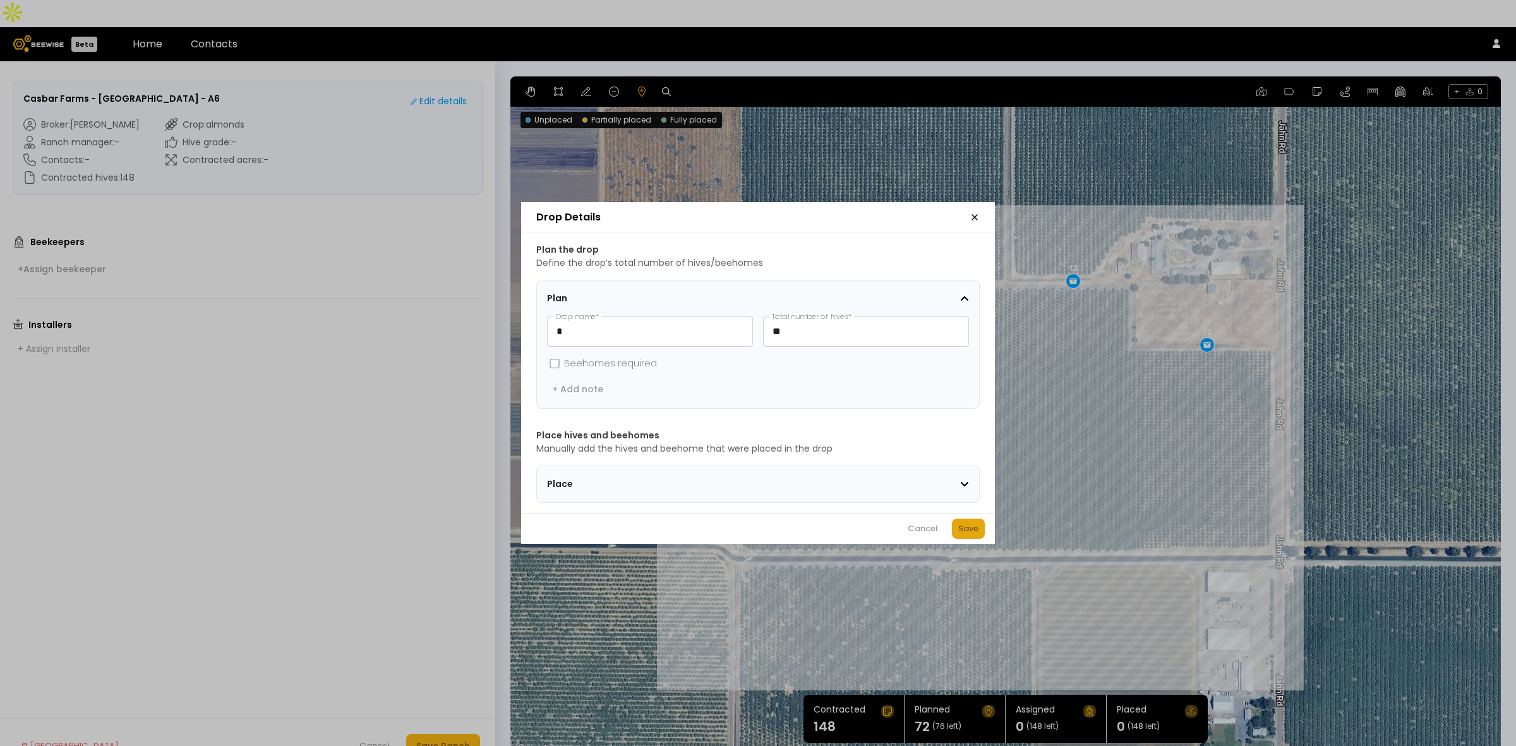
click at [975, 535] on div "Save" at bounding box center [968, 528] width 20 height 13
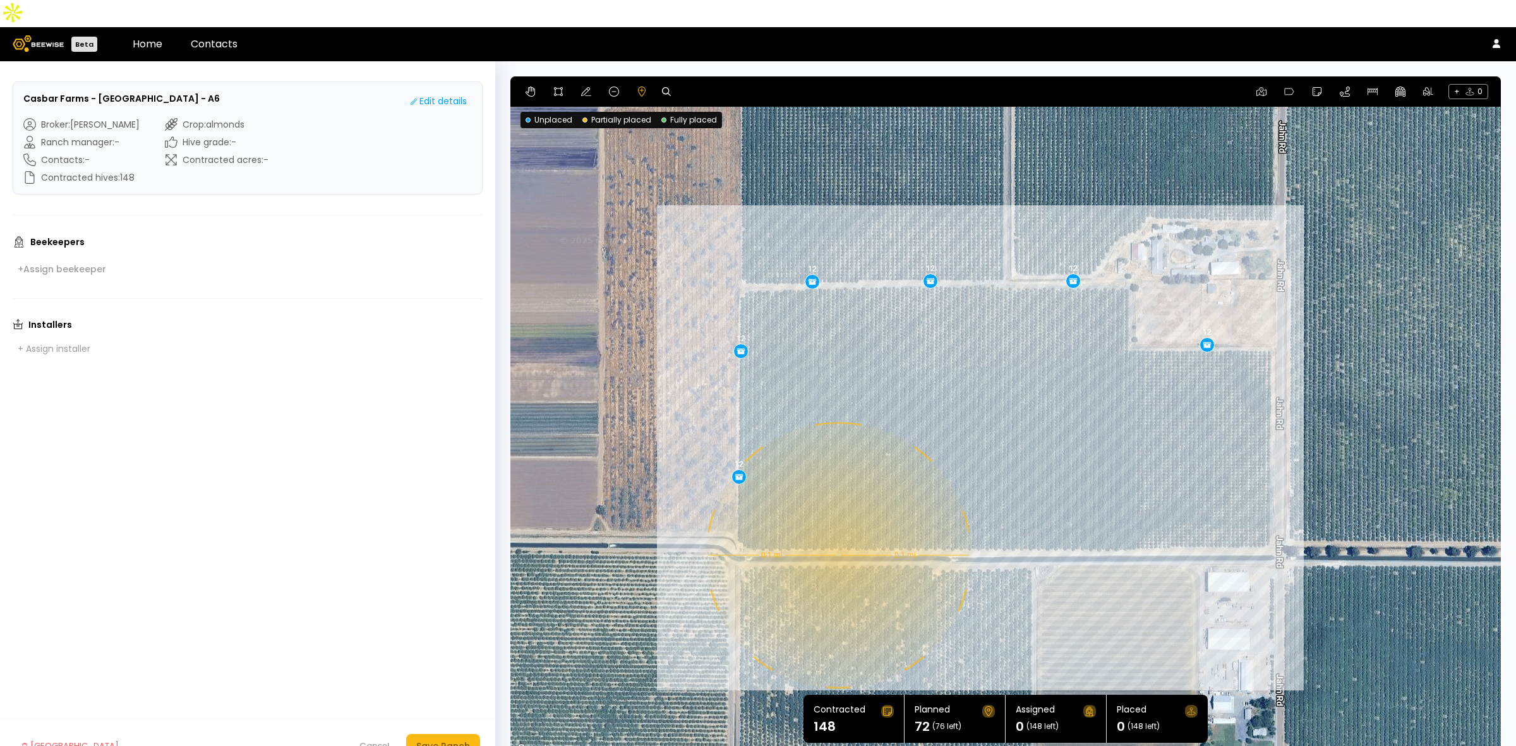
click at [837, 528] on div "0.1 mi 0.1 mi 12 12 12 12 12 12" at bounding box center [1005, 417] width 991 height 682
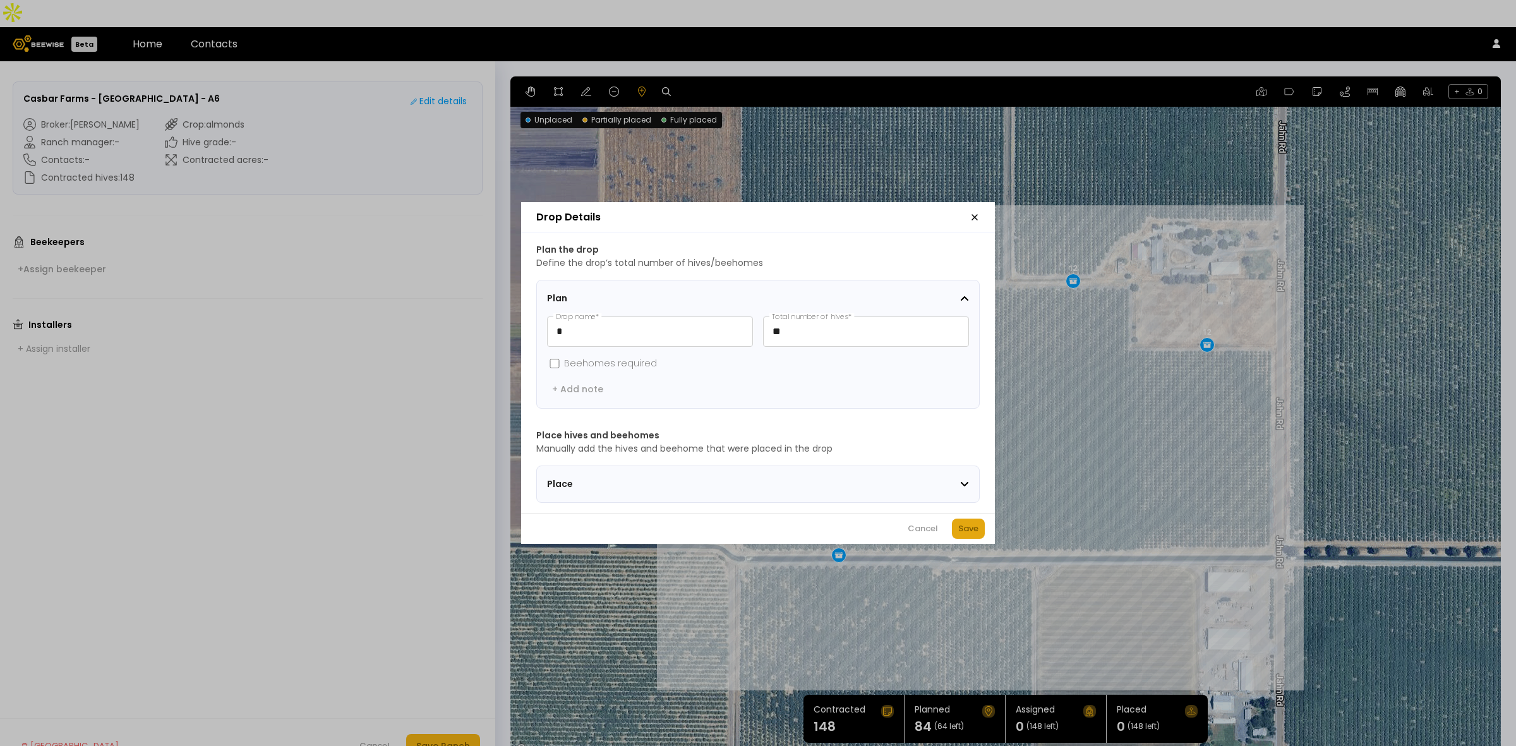
click at [961, 535] on div "Save" at bounding box center [968, 528] width 20 height 13
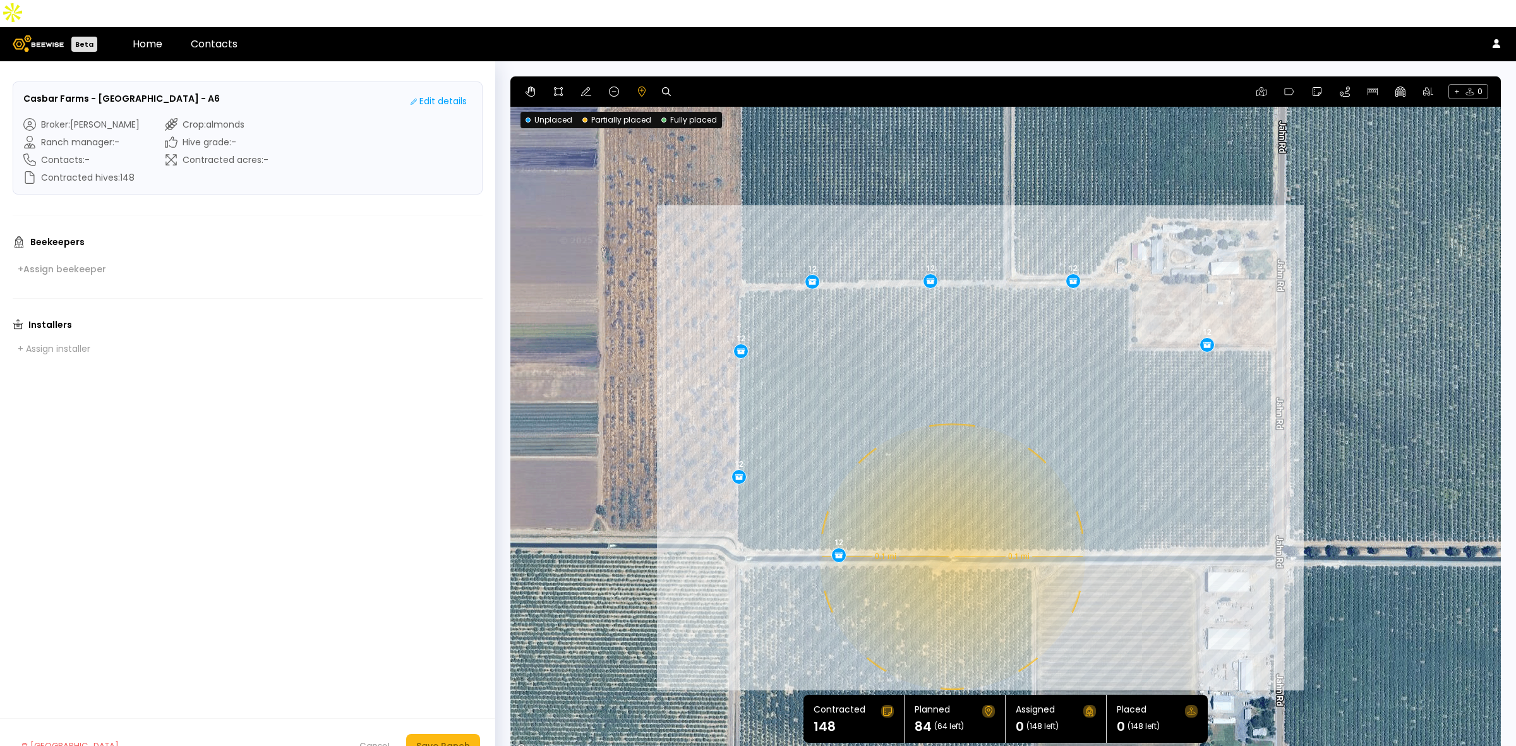
click at [951, 529] on div "0.1 mi 0.1 mi 12 12 12 12 12 12 12" at bounding box center [1005, 417] width 991 height 682
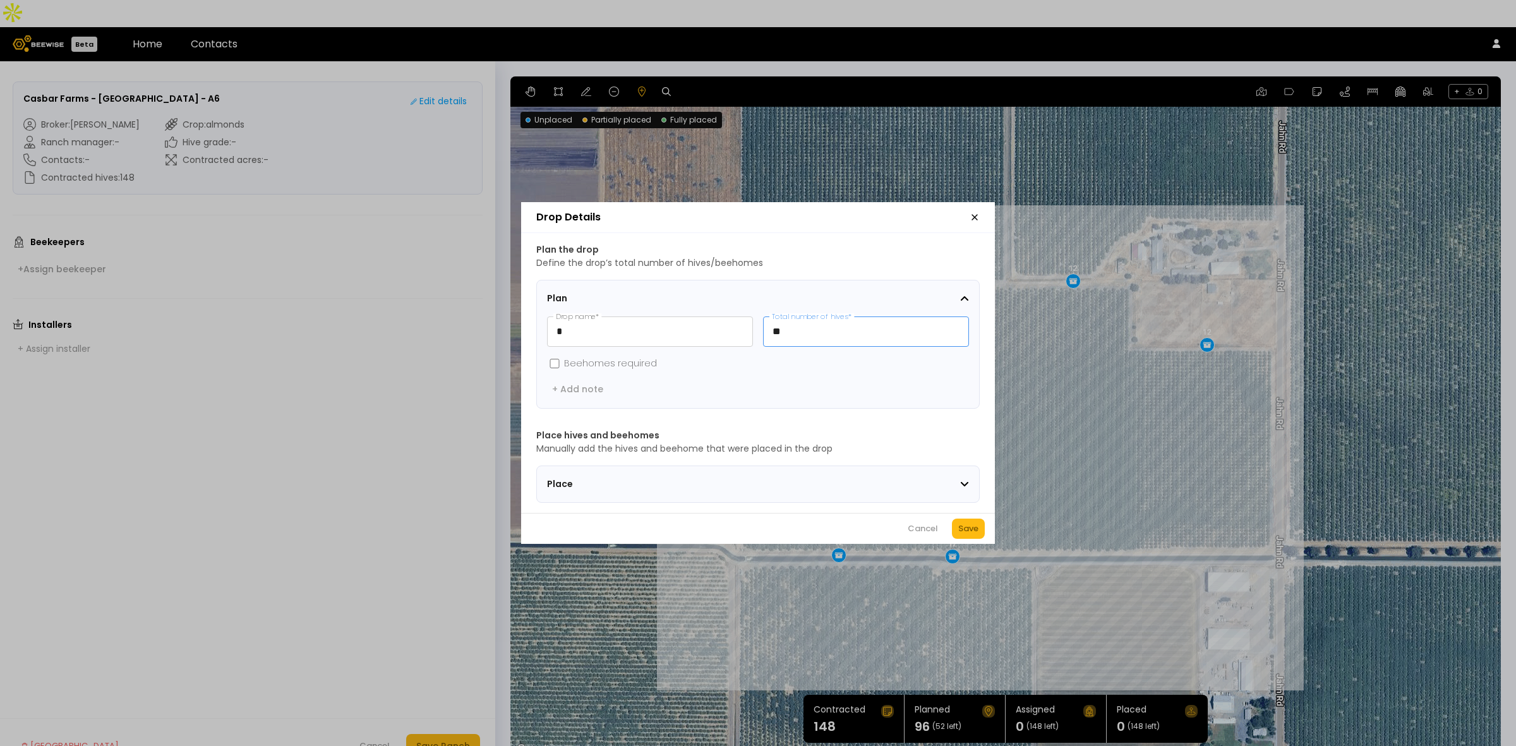
click at [807, 319] on input "**" at bounding box center [866, 331] width 205 height 29
type input "**"
click at [967, 535] on div "Save" at bounding box center [968, 528] width 20 height 13
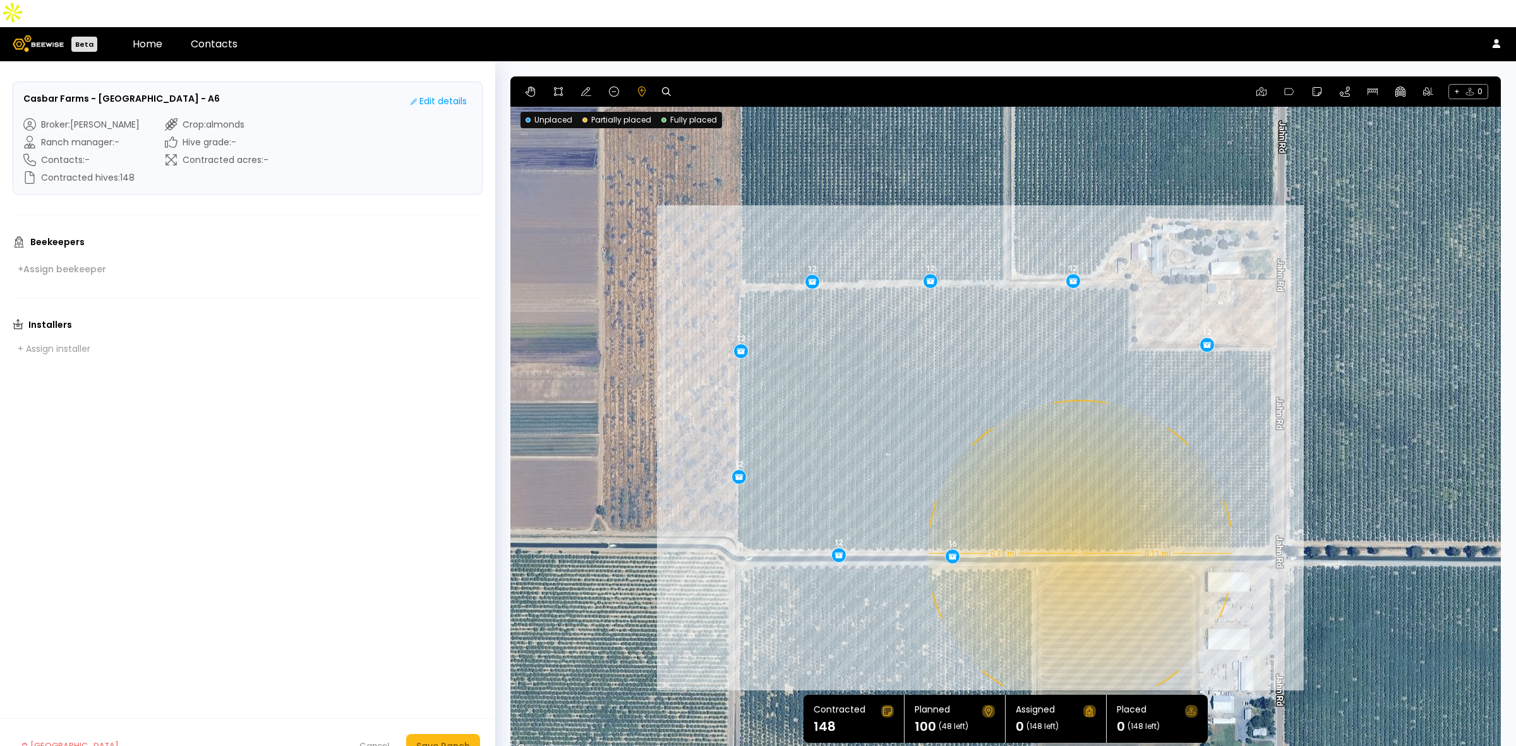
click at [1079, 526] on div "0.11 mi 0.11 mi 12 12 12 12 12 12 12 16" at bounding box center [1005, 417] width 991 height 682
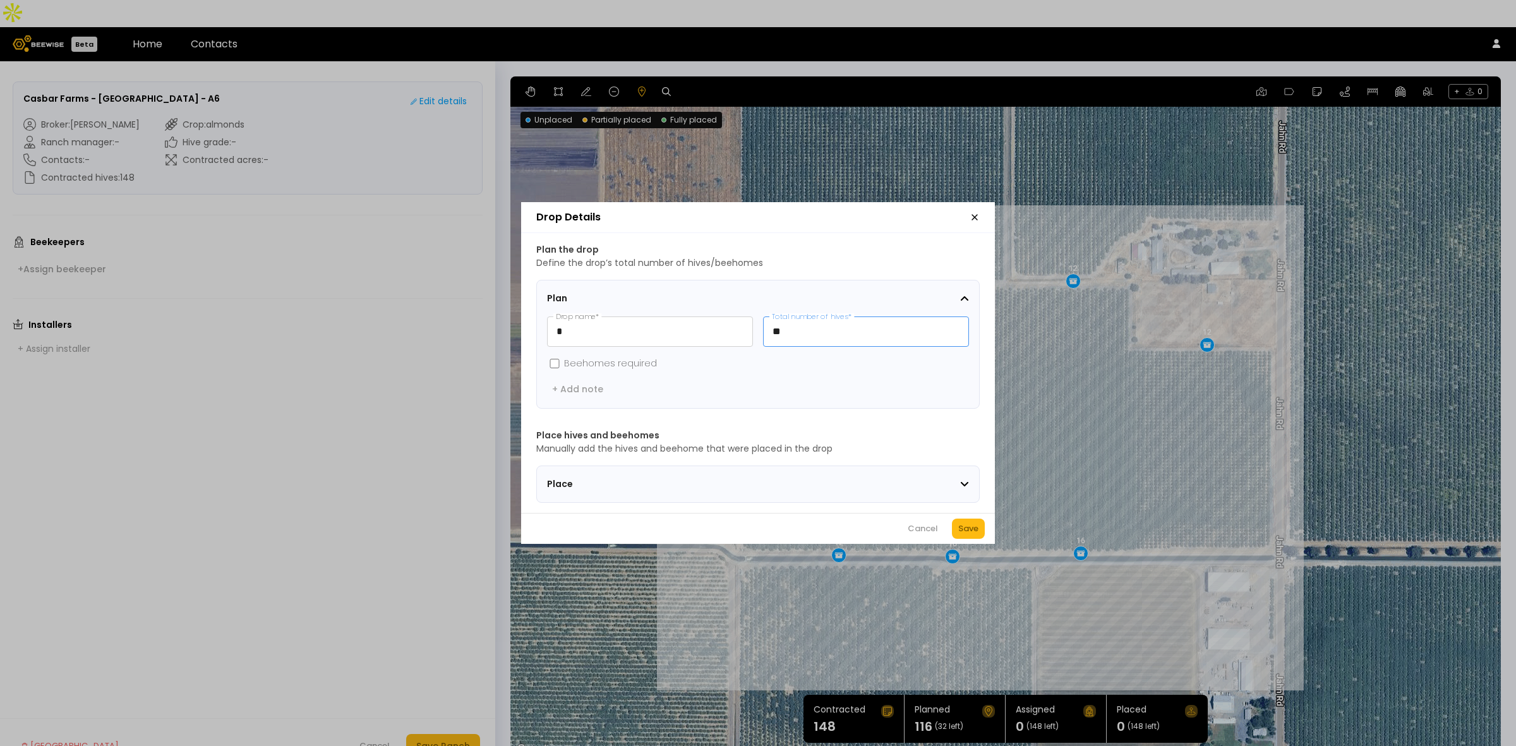
click at [848, 323] on input "**" at bounding box center [866, 331] width 205 height 29
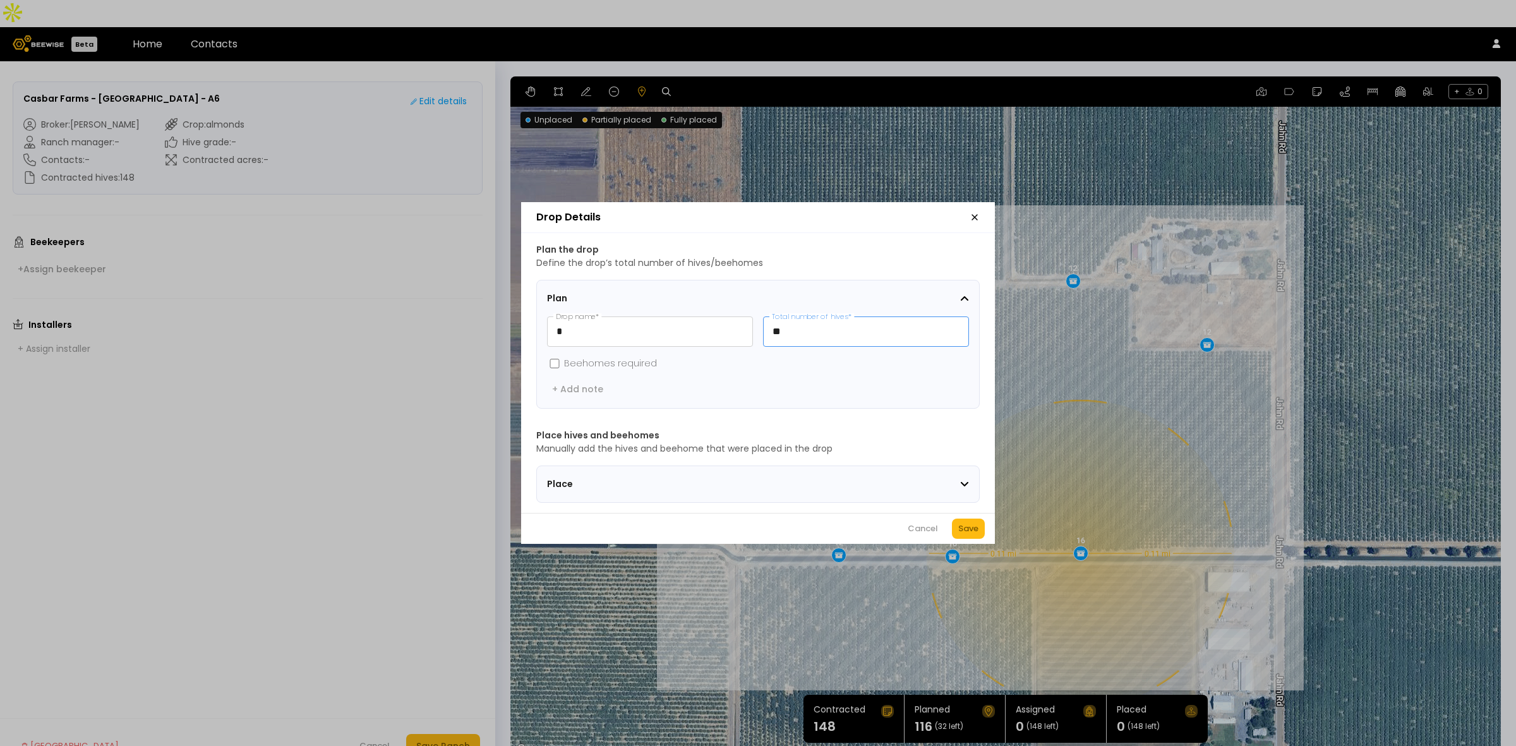
type input "**"
click at [978, 528] on div "Save" at bounding box center [968, 528] width 20 height 13
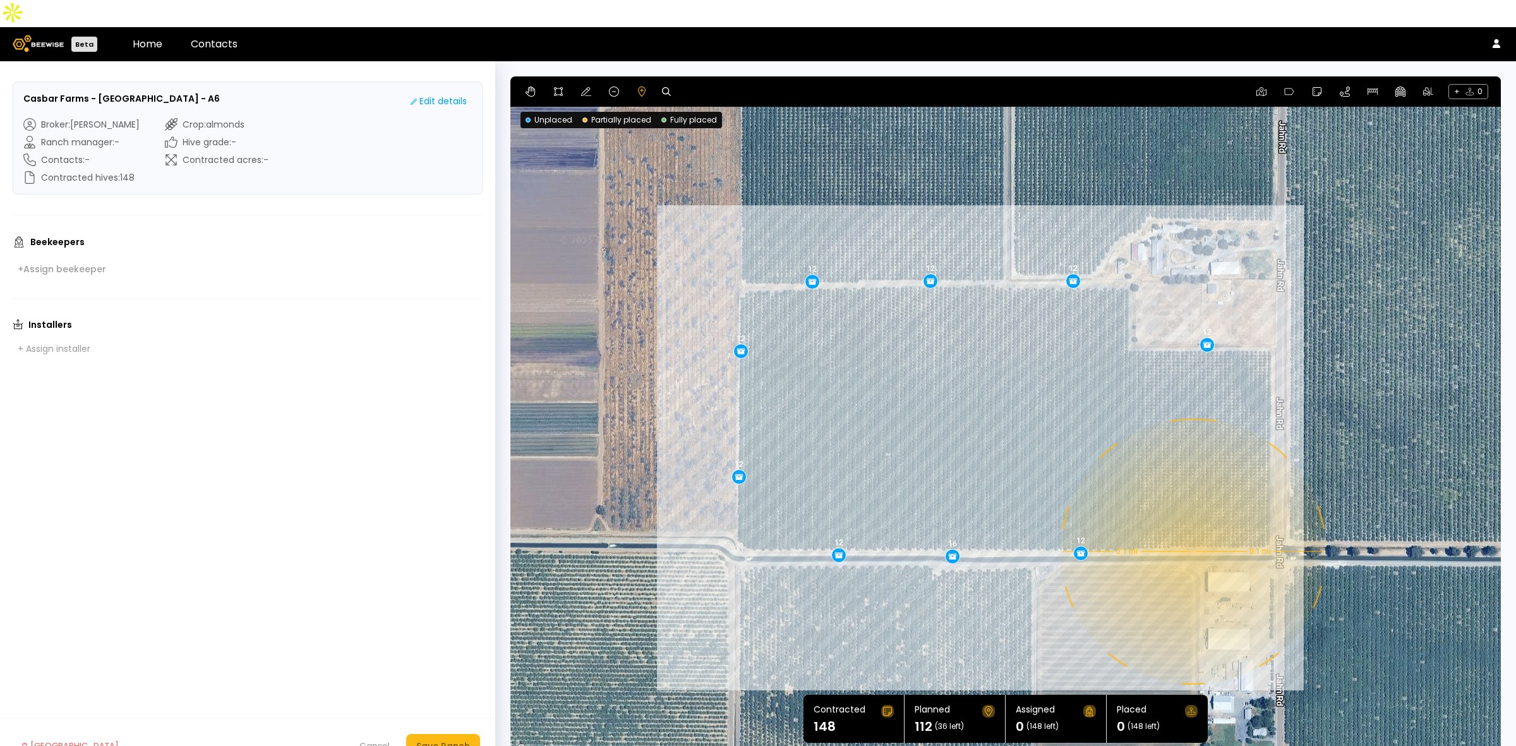
click at [1192, 524] on div "0.1 mi 0.1 mi 12 12 12 12 12 12 12 16 12" at bounding box center [1005, 417] width 991 height 682
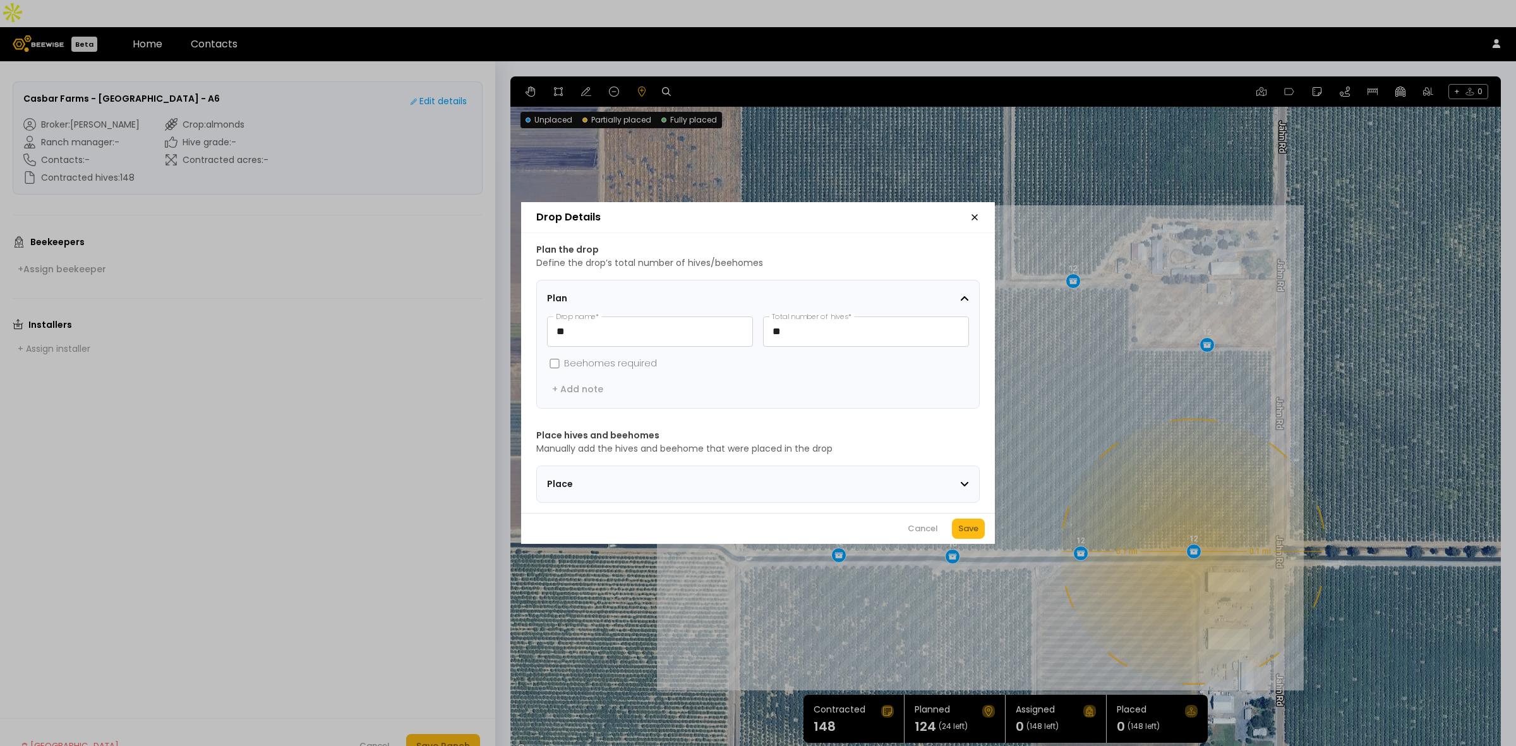
drag, startPoint x: 975, startPoint y: 528, endPoint x: 1035, endPoint y: 513, distance: 61.8
click at [974, 528] on div "Save" at bounding box center [968, 528] width 20 height 13
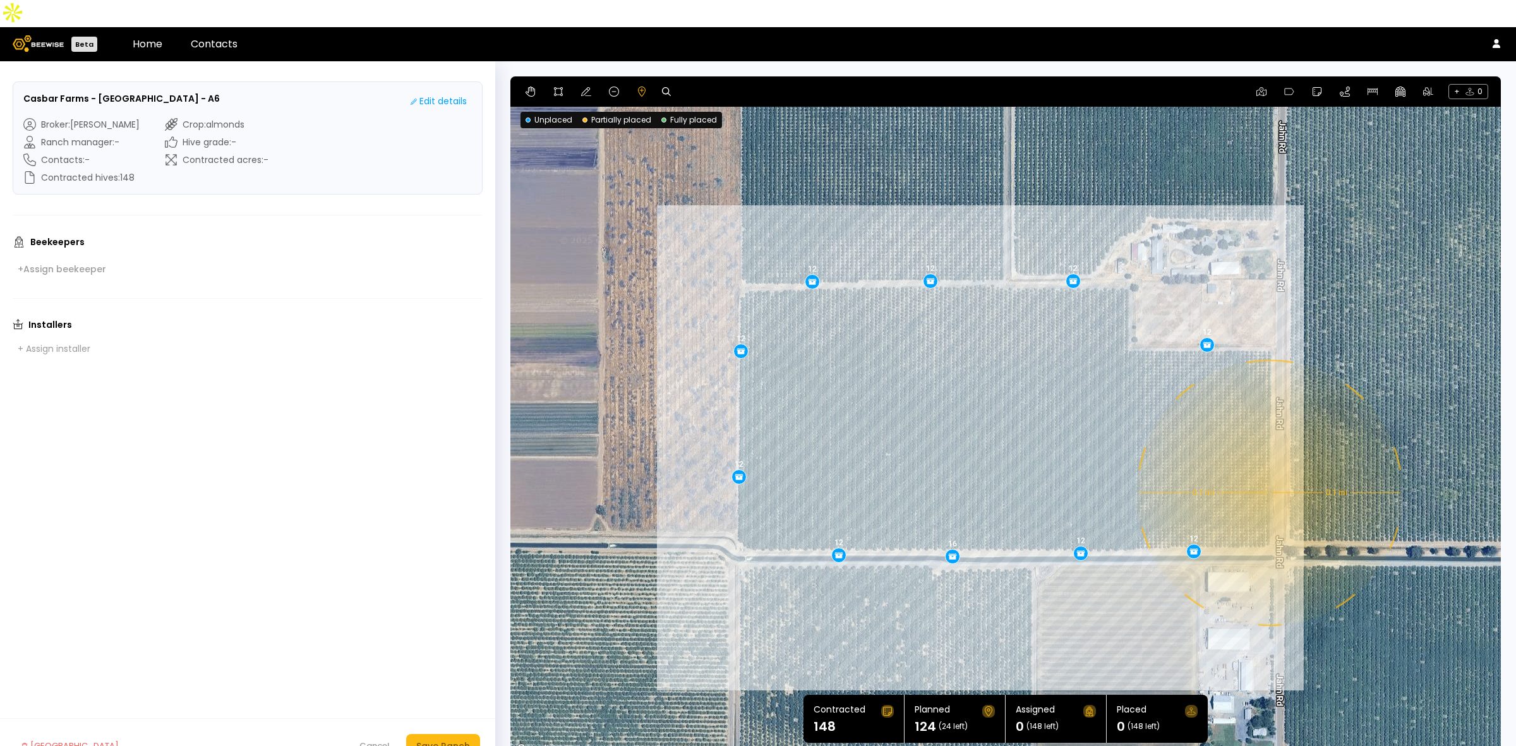
click at [1269, 466] on div "0.1 mi 0.1 mi 12 12 12 12 12 12 12 16 12 12" at bounding box center [1005, 417] width 991 height 682
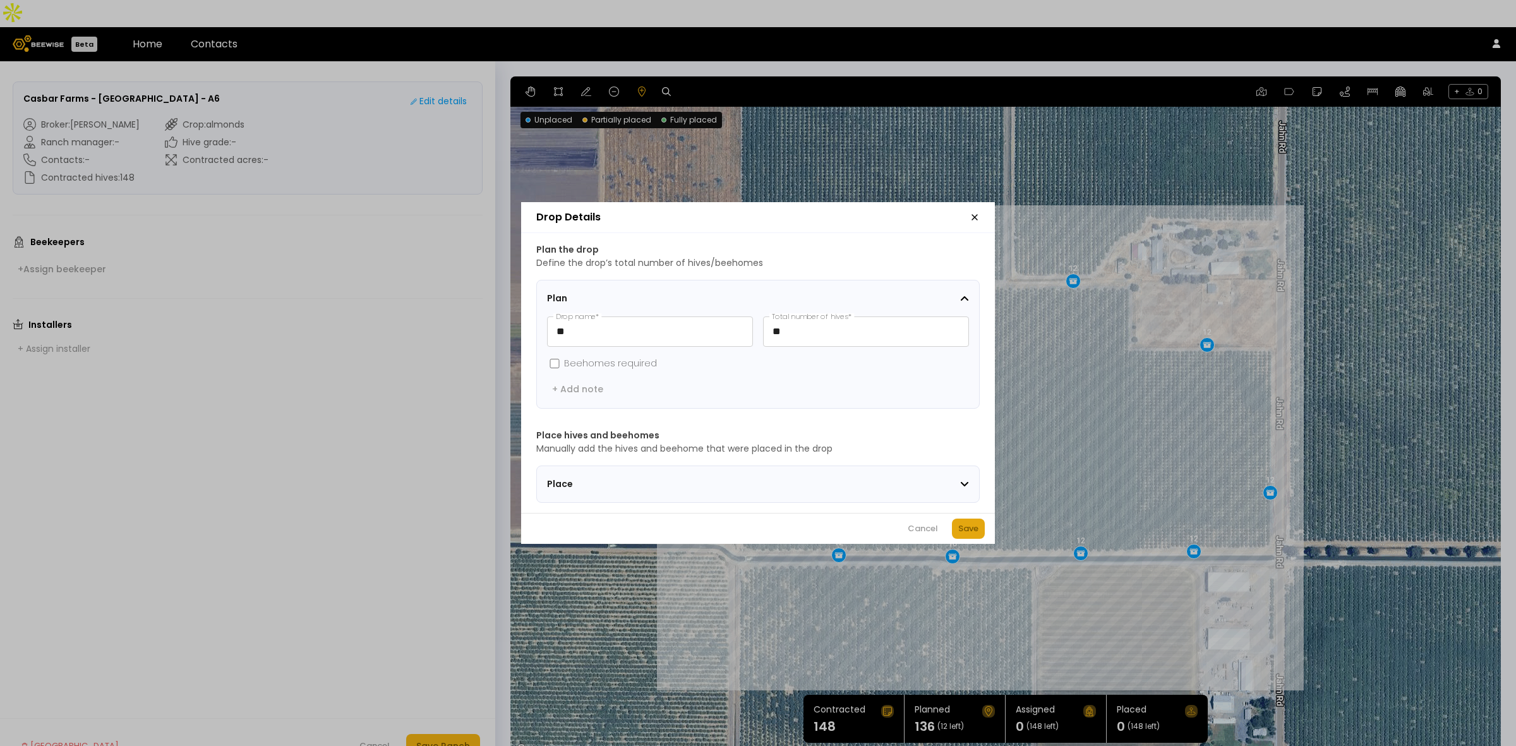
click at [956, 534] on button "Save" at bounding box center [968, 529] width 33 height 20
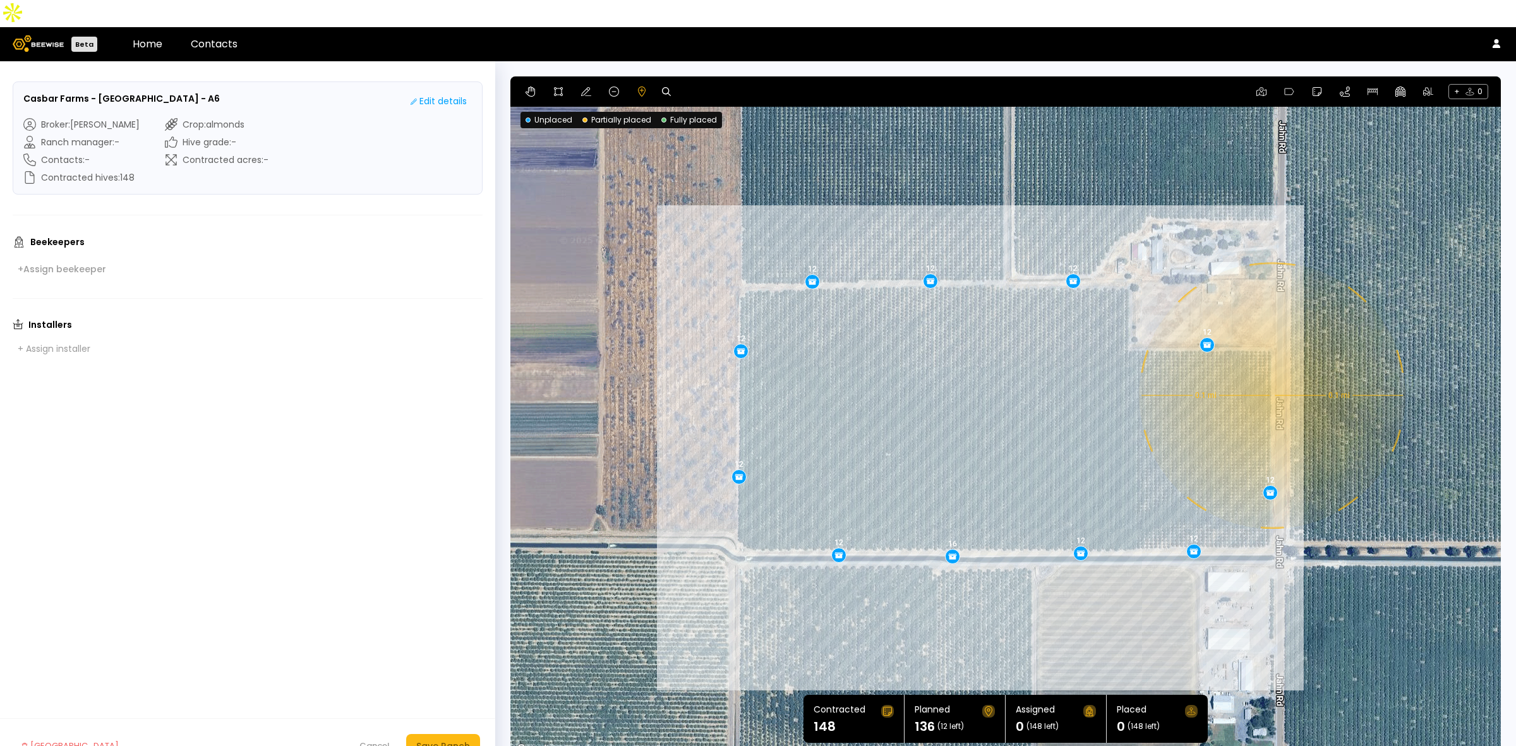
click at [1271, 368] on div "0.1 mi 0.1 mi 12 12 12 12 12 12 12 16 12 12 12" at bounding box center [1005, 417] width 991 height 682
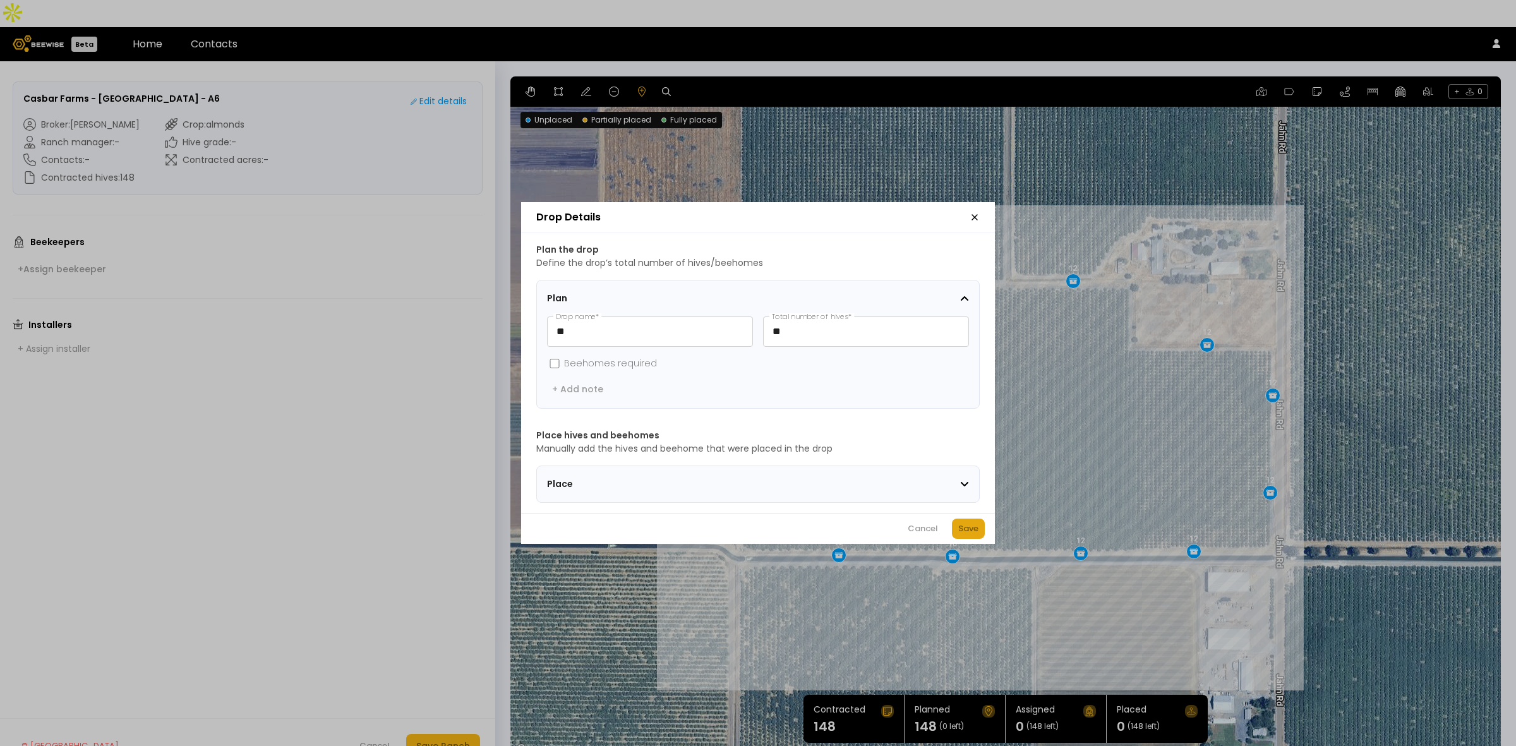
click at [964, 529] on div "Save" at bounding box center [968, 528] width 20 height 13
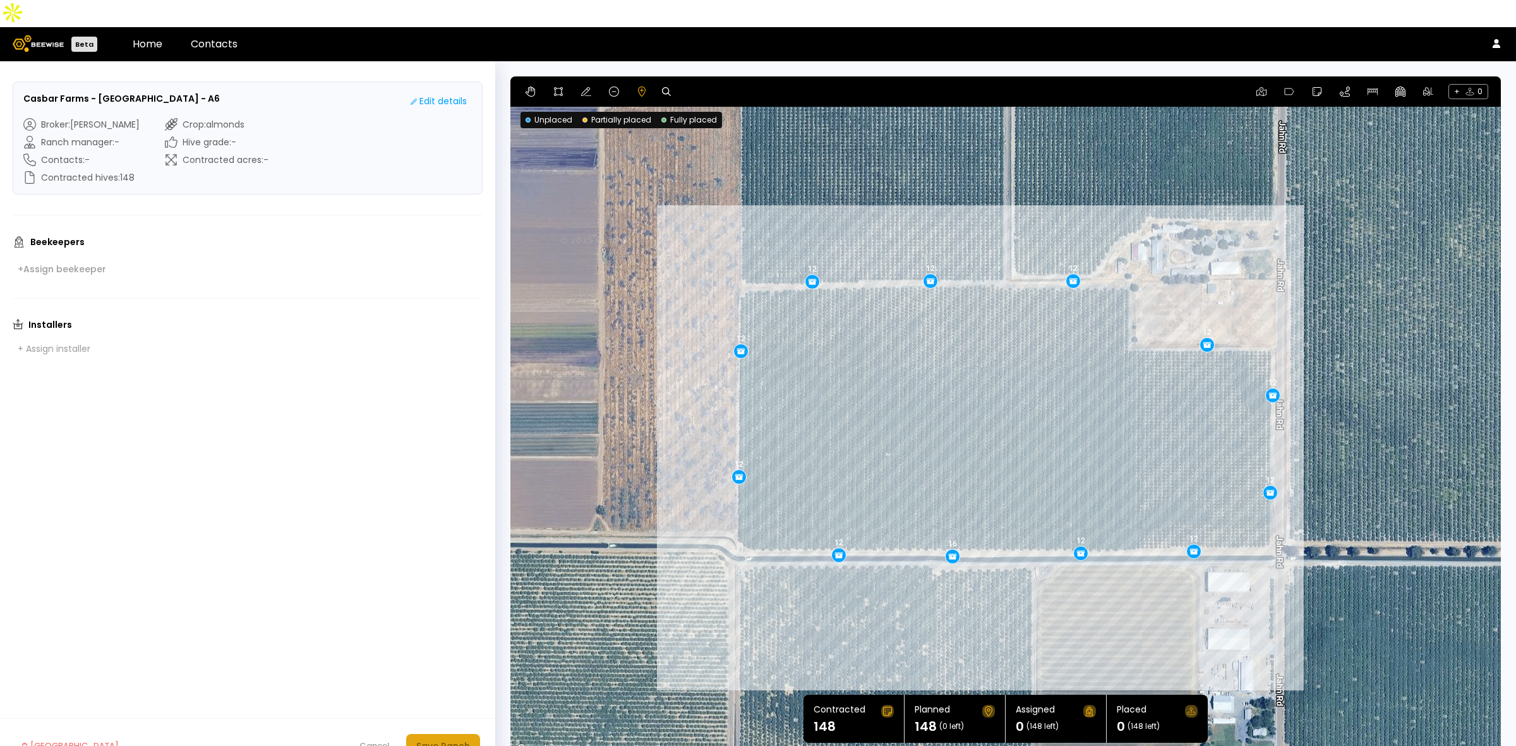
click at [455, 739] on div "Save Ranch" at bounding box center [443, 746] width 54 height 14
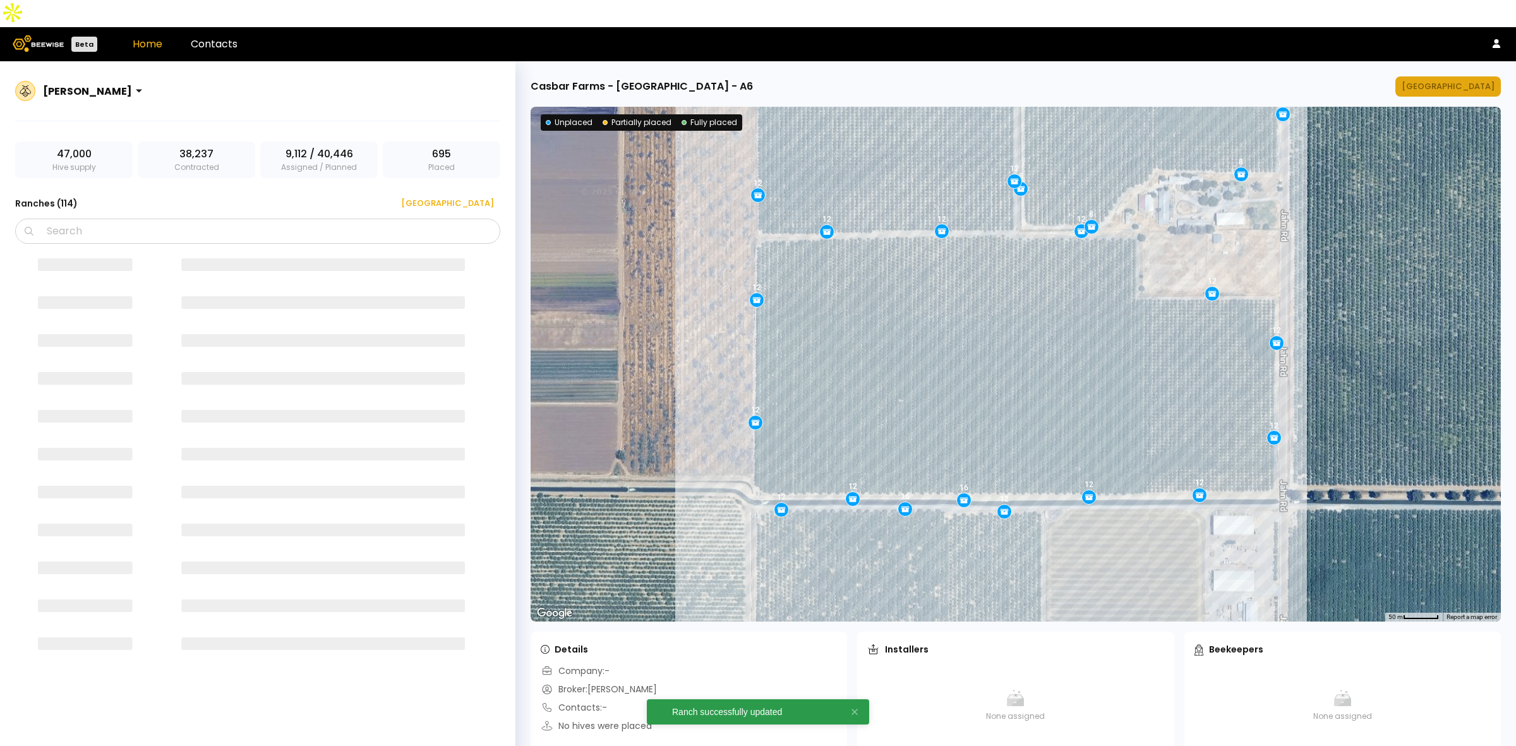
click at [1454, 76] on button "[GEOGRAPHIC_DATA]" at bounding box center [1449, 86] width 106 height 20
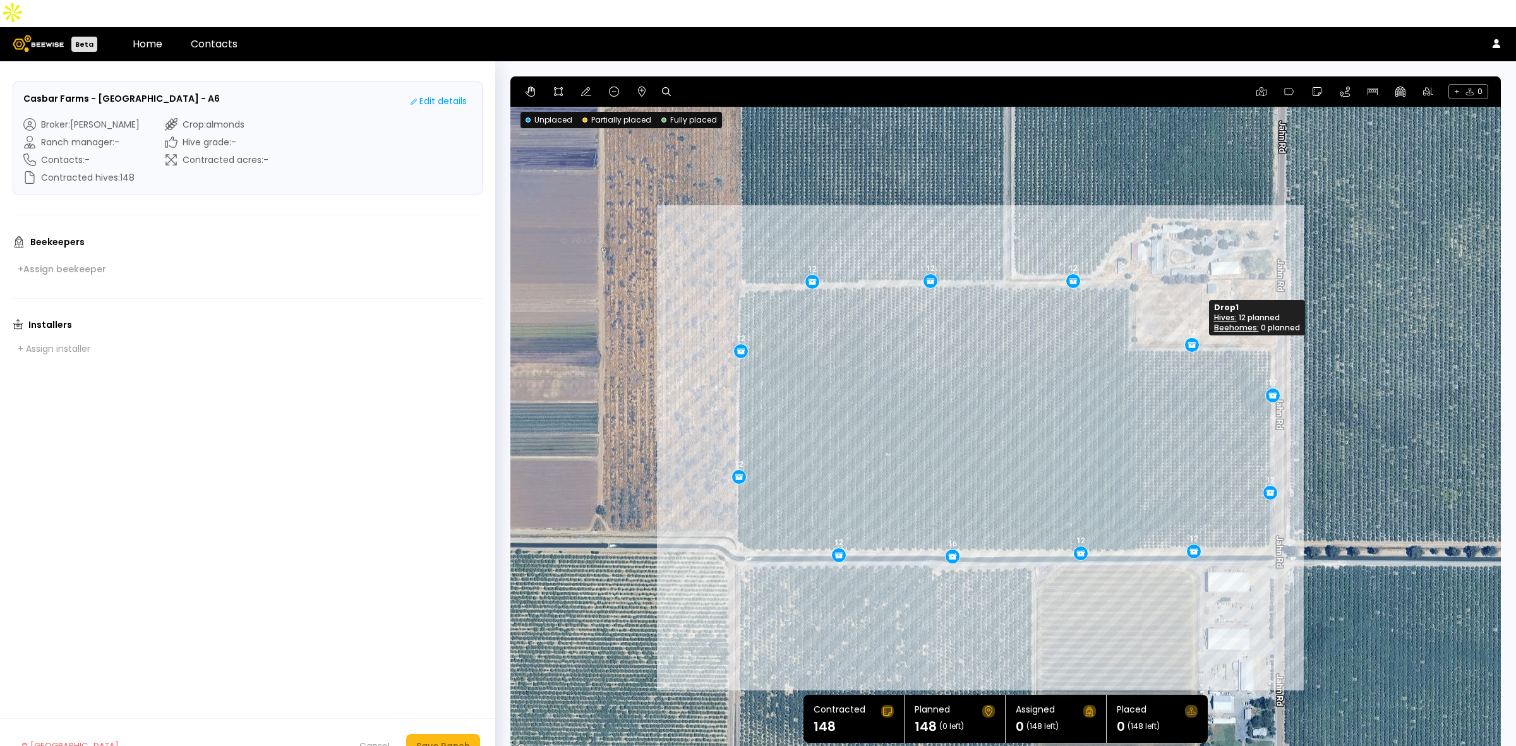
drag, startPoint x: 1204, startPoint y: 317, endPoint x: 1189, endPoint y: 317, distance: 15.2
click at [437, 734] on button "Save Ranch" at bounding box center [443, 746] width 74 height 24
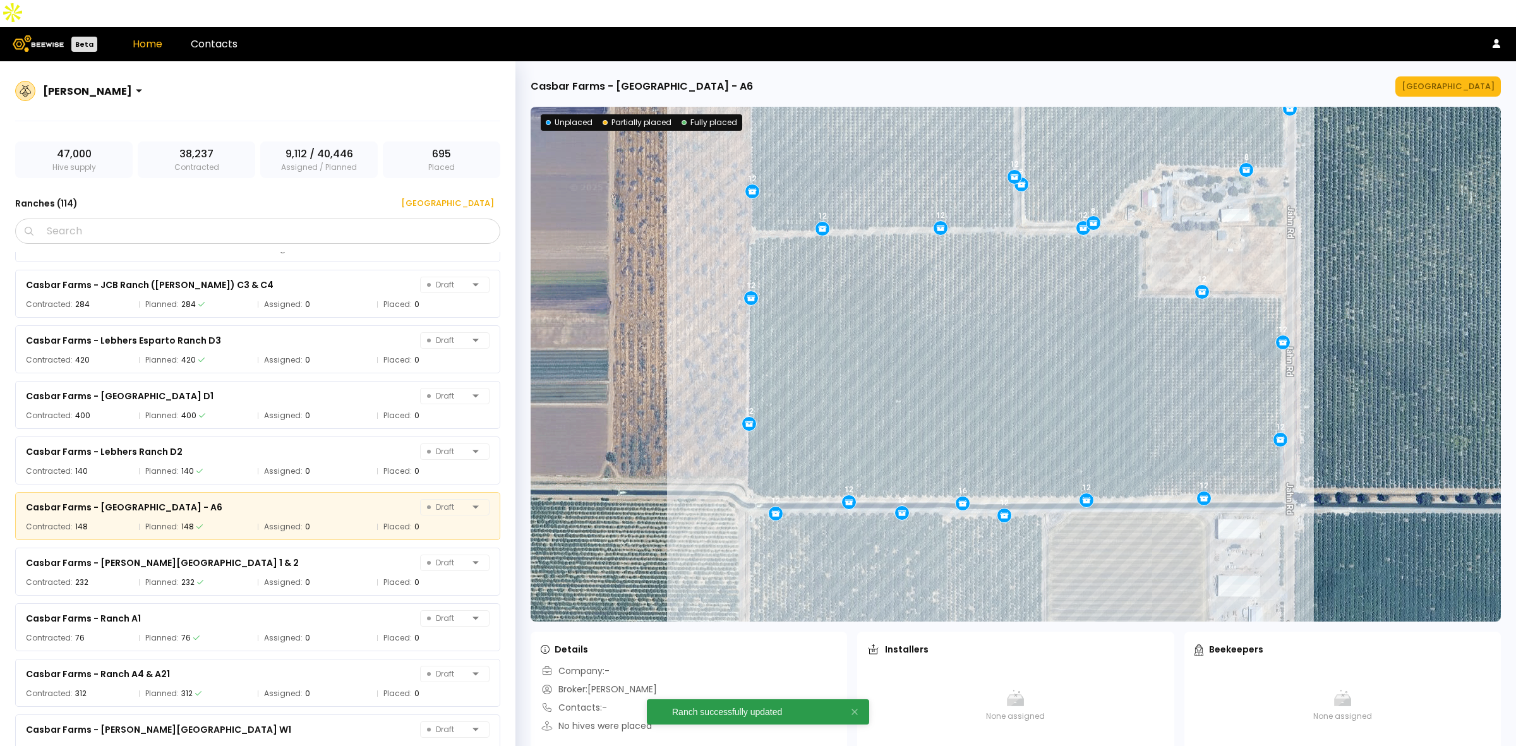
scroll to position [1046, 0]
